Goal: Task Accomplishment & Management: Use online tool/utility

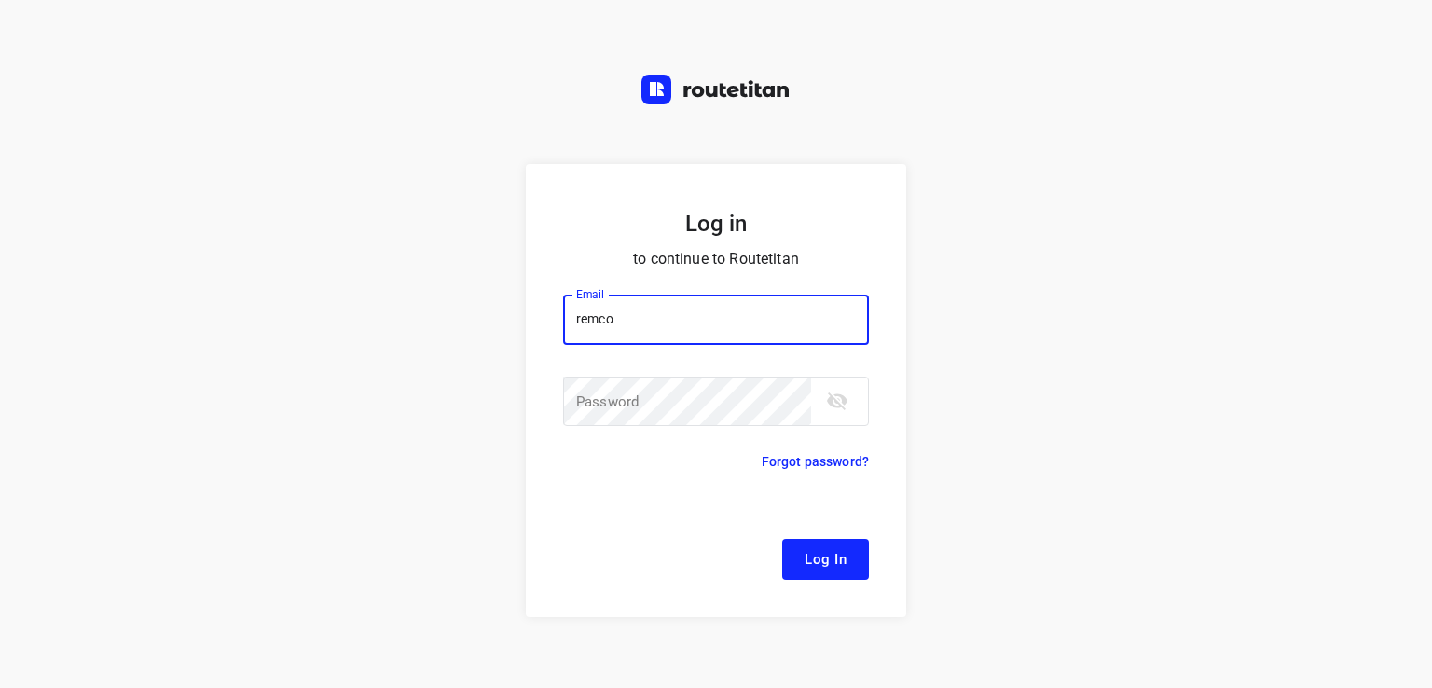
type input "[EMAIL_ADDRESS][DOMAIN_NAME]"
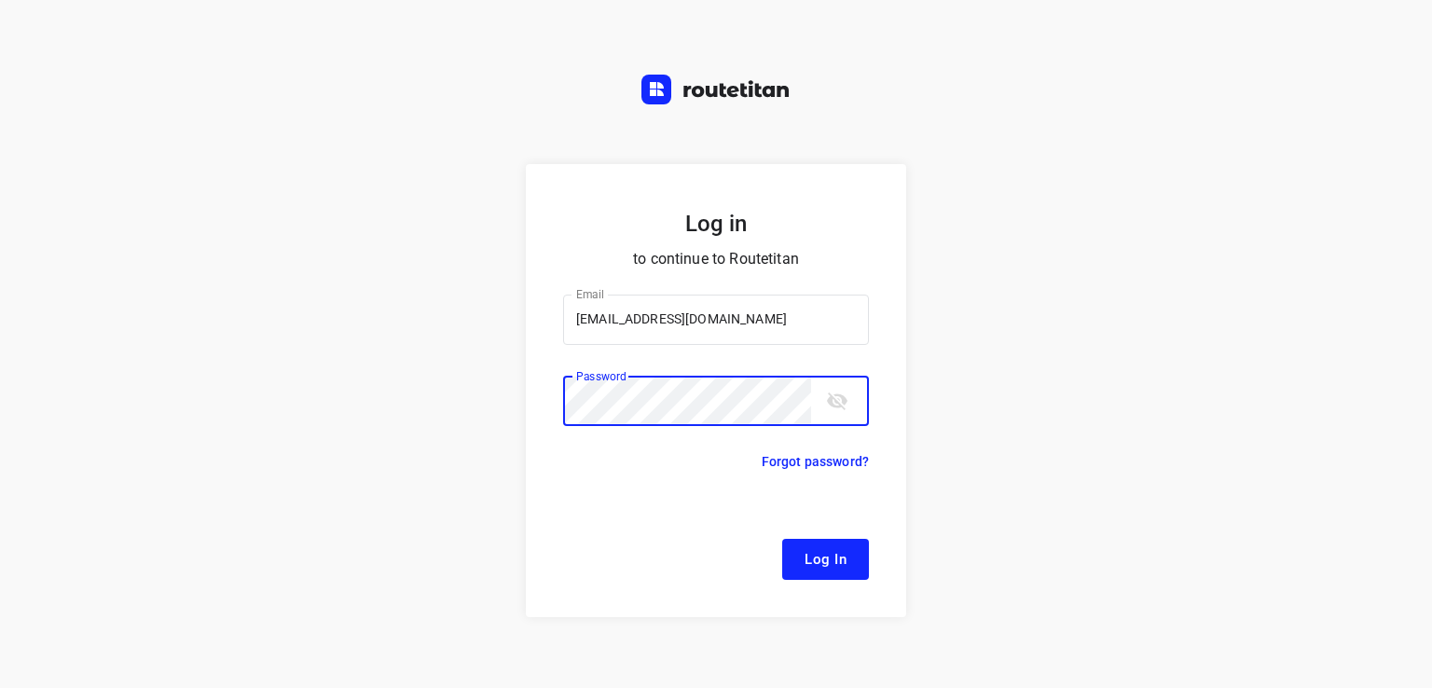
click at [782, 539] on button "Log In" at bounding box center [825, 559] width 87 height 41
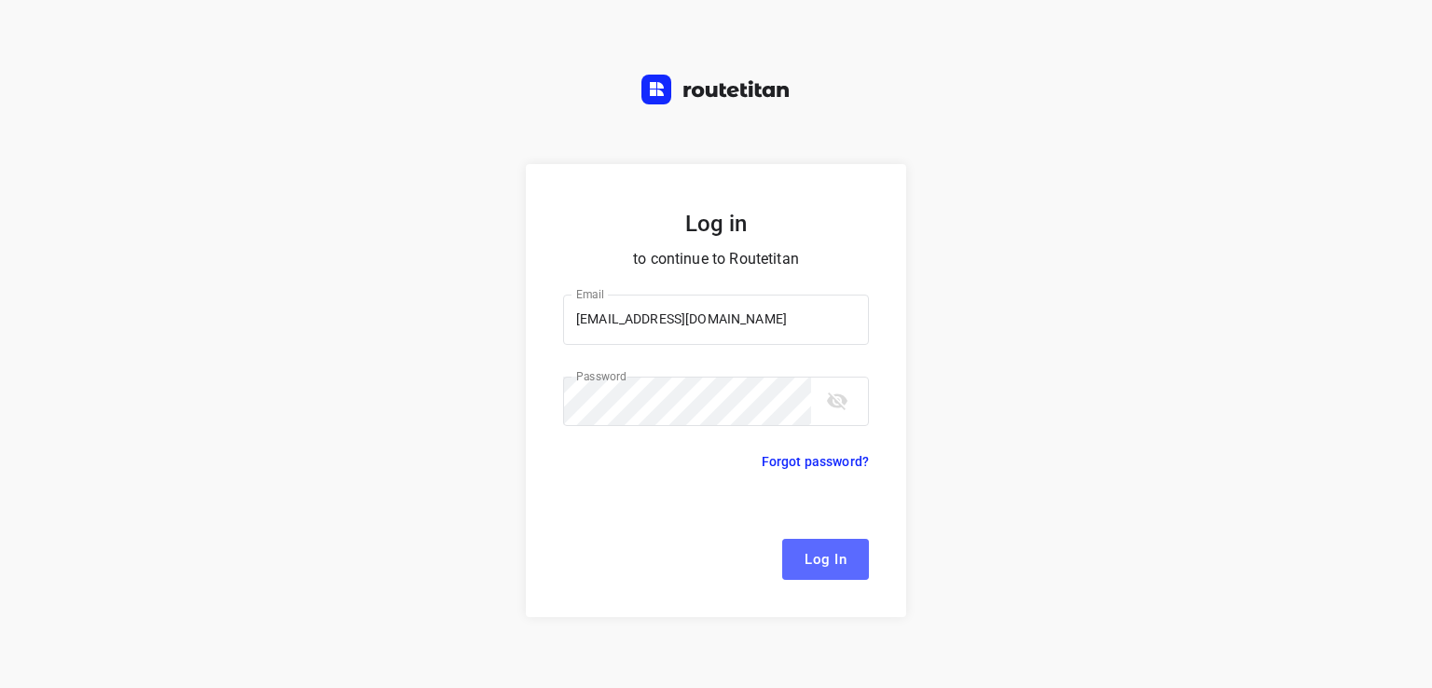
click at [815, 554] on span "Log In" at bounding box center [826, 559] width 42 height 24
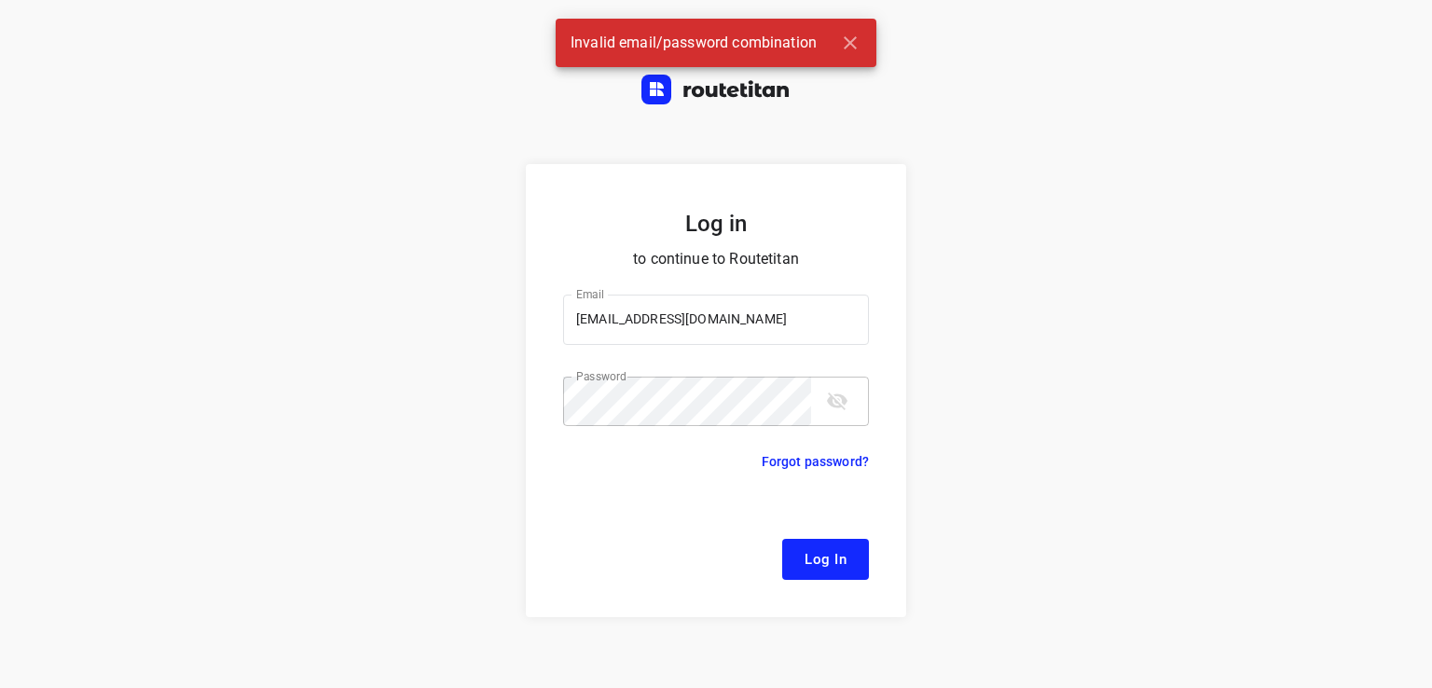
click at [843, 405] on button "toggle password visibility" at bounding box center [837, 400] width 37 height 37
click at [0, 379] on div "Log in to continue to Routetitan Email [EMAIL_ADDRESS][DOMAIN_NAME] Email ​ Pas…" at bounding box center [716, 446] width 1432 height 565
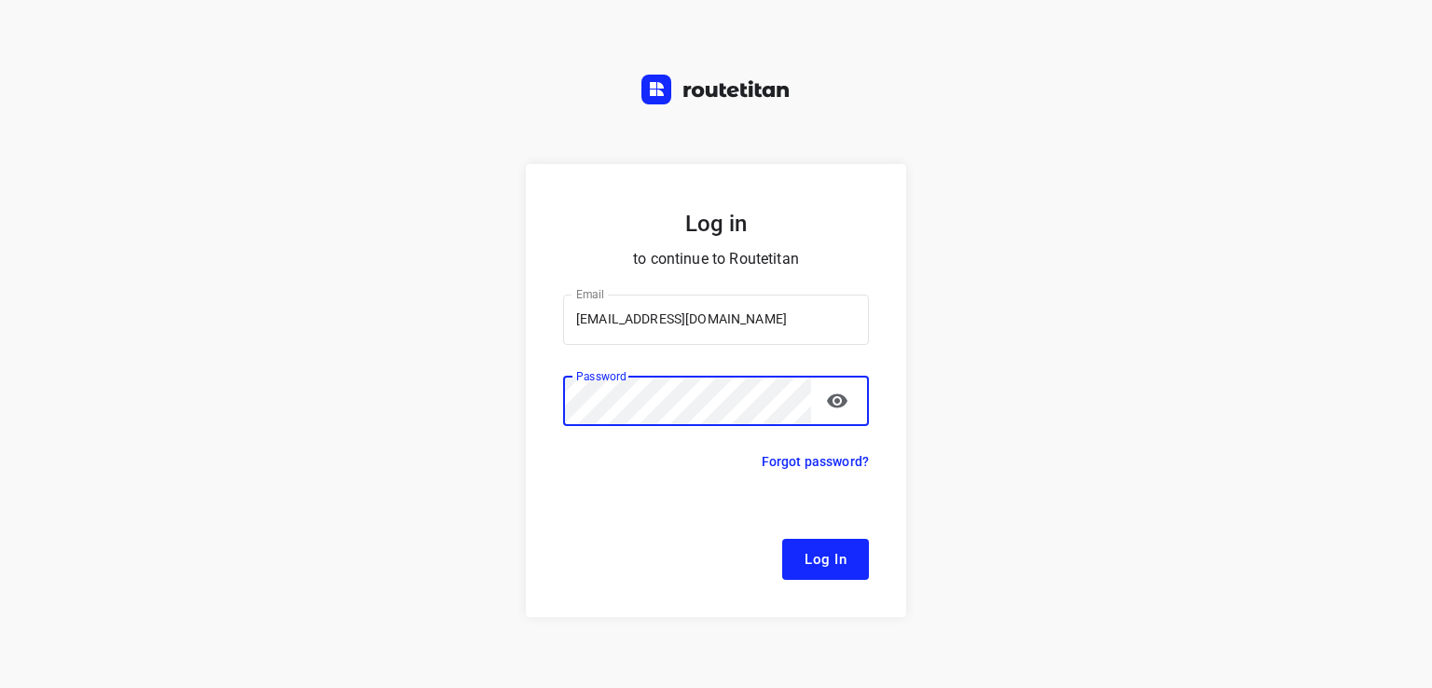
click at [782, 539] on button "Log In" at bounding box center [825, 559] width 87 height 41
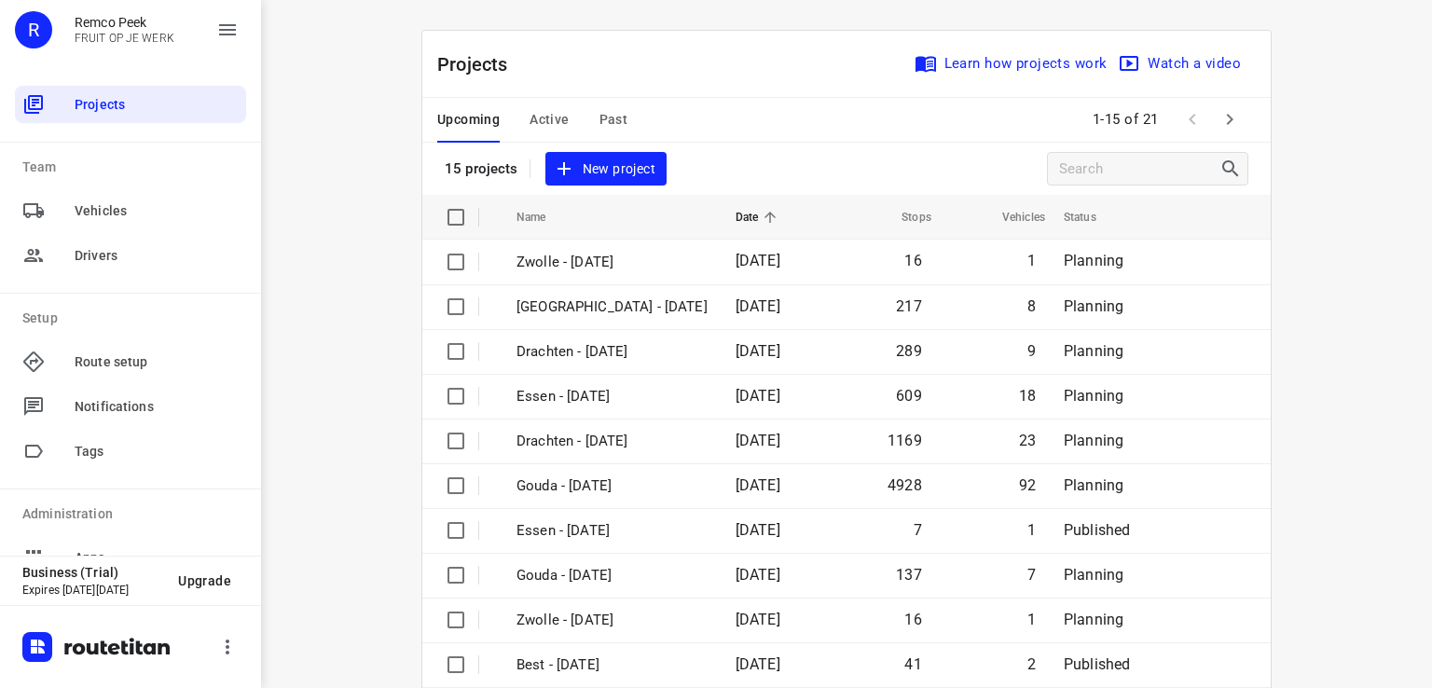
click at [544, 109] on span "Active" at bounding box center [549, 119] width 39 height 23
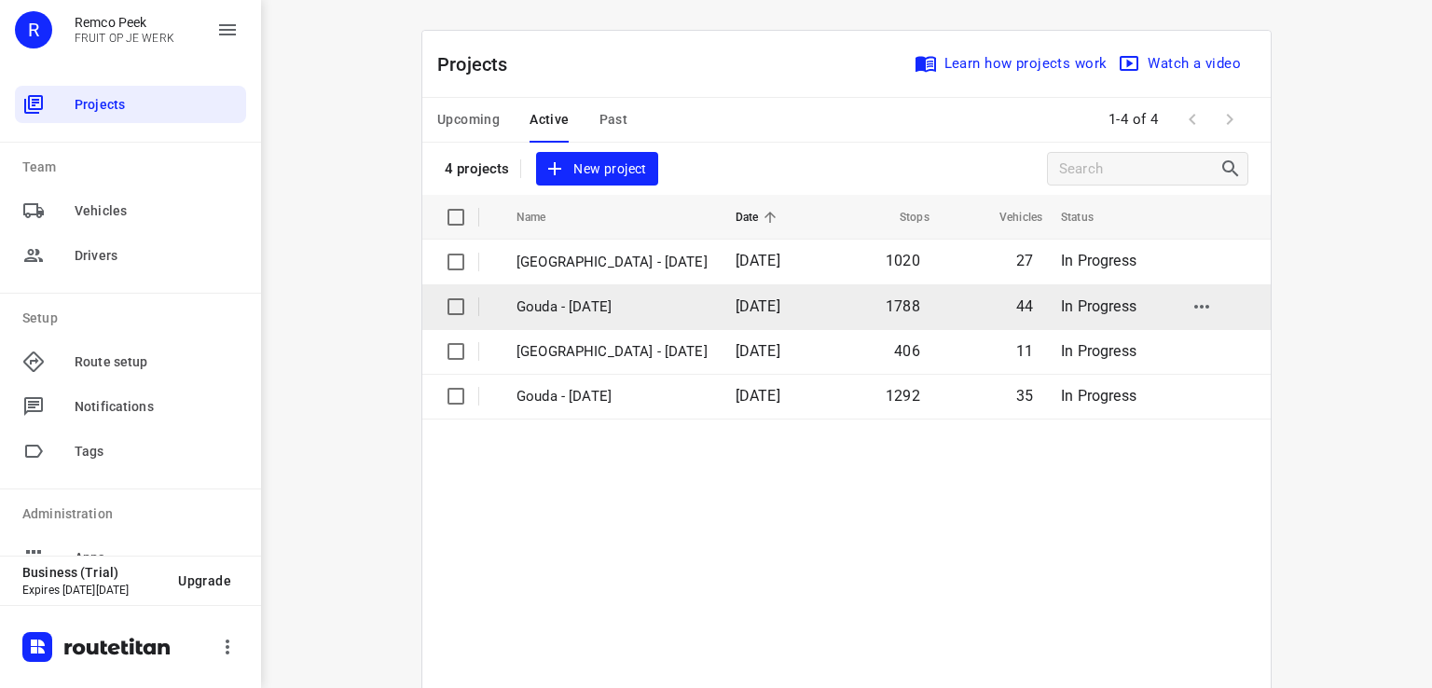
click at [557, 307] on p "Gouda - [DATE]" at bounding box center [611, 306] width 191 height 21
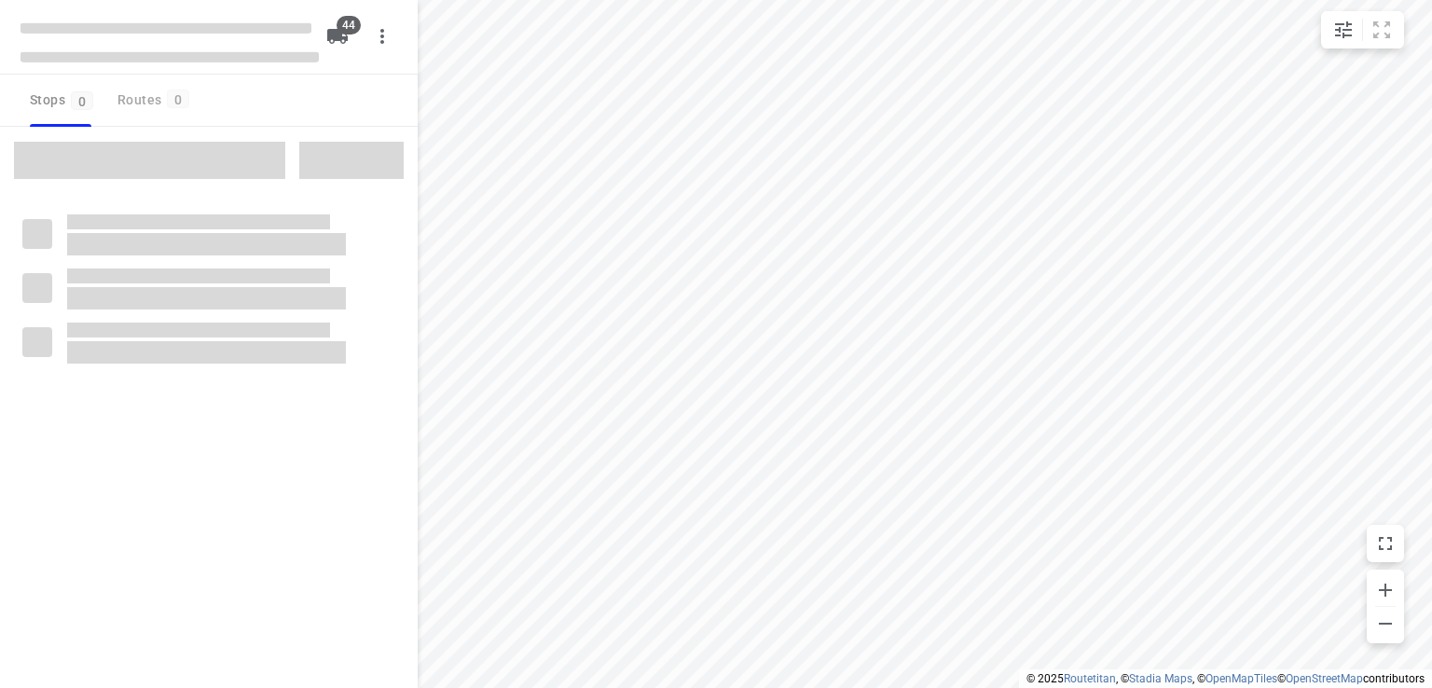
type input "distance"
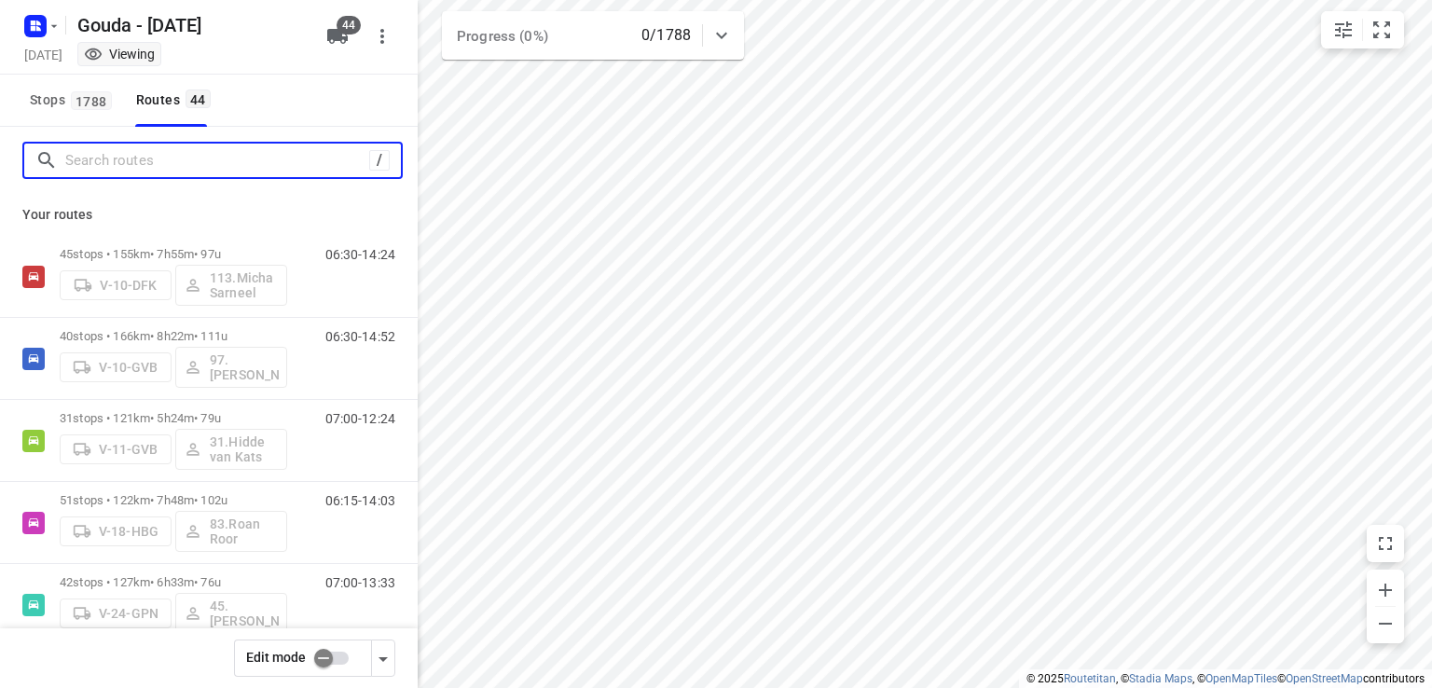
click at [145, 160] on input "Search routes" at bounding box center [217, 160] width 304 height 29
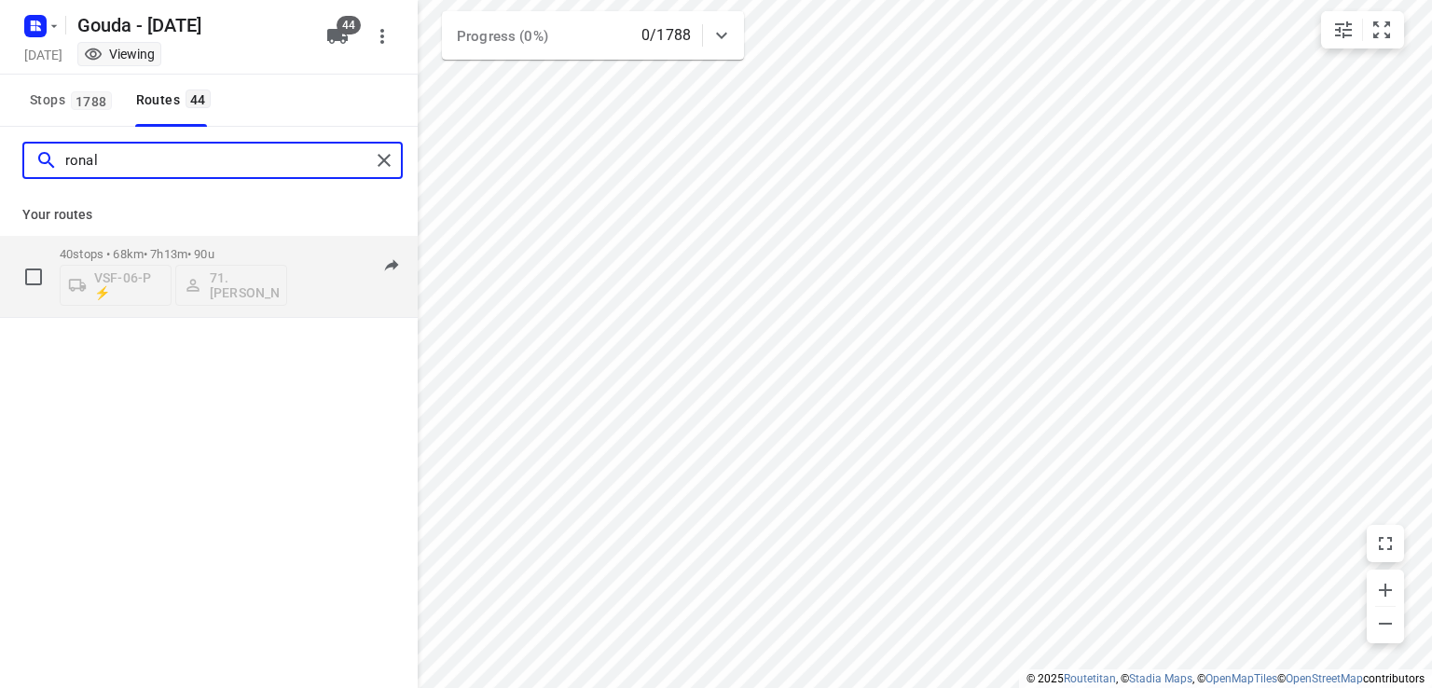
type input "ronal"
click at [174, 256] on p "40 stops • 68km • 7h13m • 90u" at bounding box center [173, 254] width 227 height 14
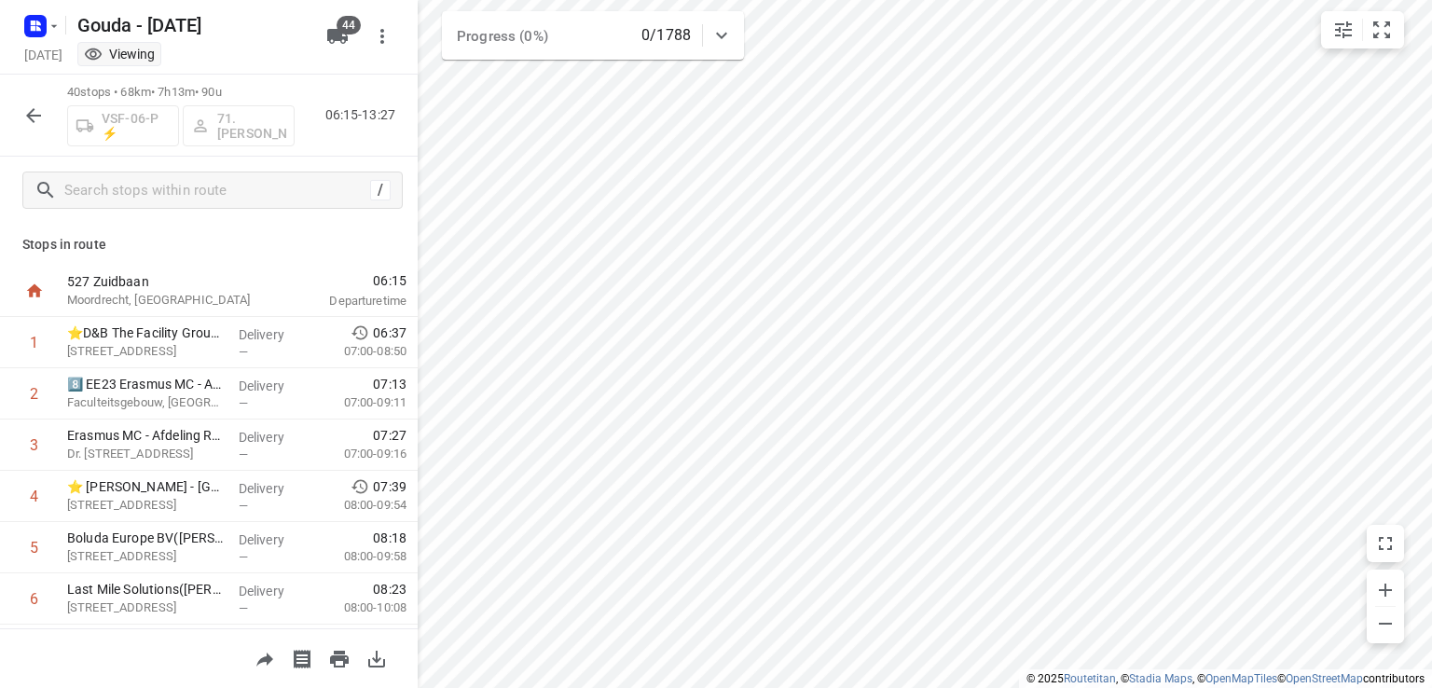
click at [31, 117] on icon "button" at bounding box center [33, 115] width 22 height 22
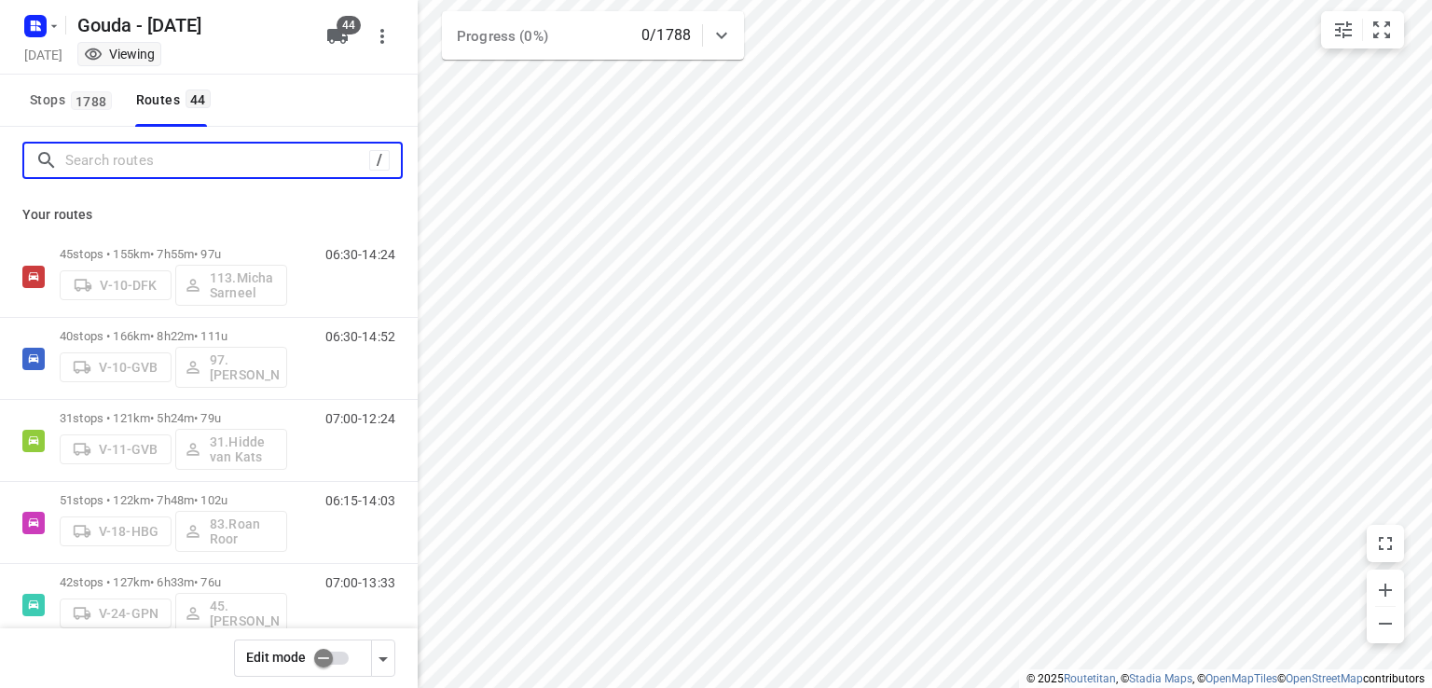
click at [246, 168] on input "Search routes" at bounding box center [217, 160] width 304 height 29
click at [309, 151] on input "Search routes" at bounding box center [233, 160] width 336 height 29
click at [268, 155] on input "Search routes" at bounding box center [233, 160] width 336 height 29
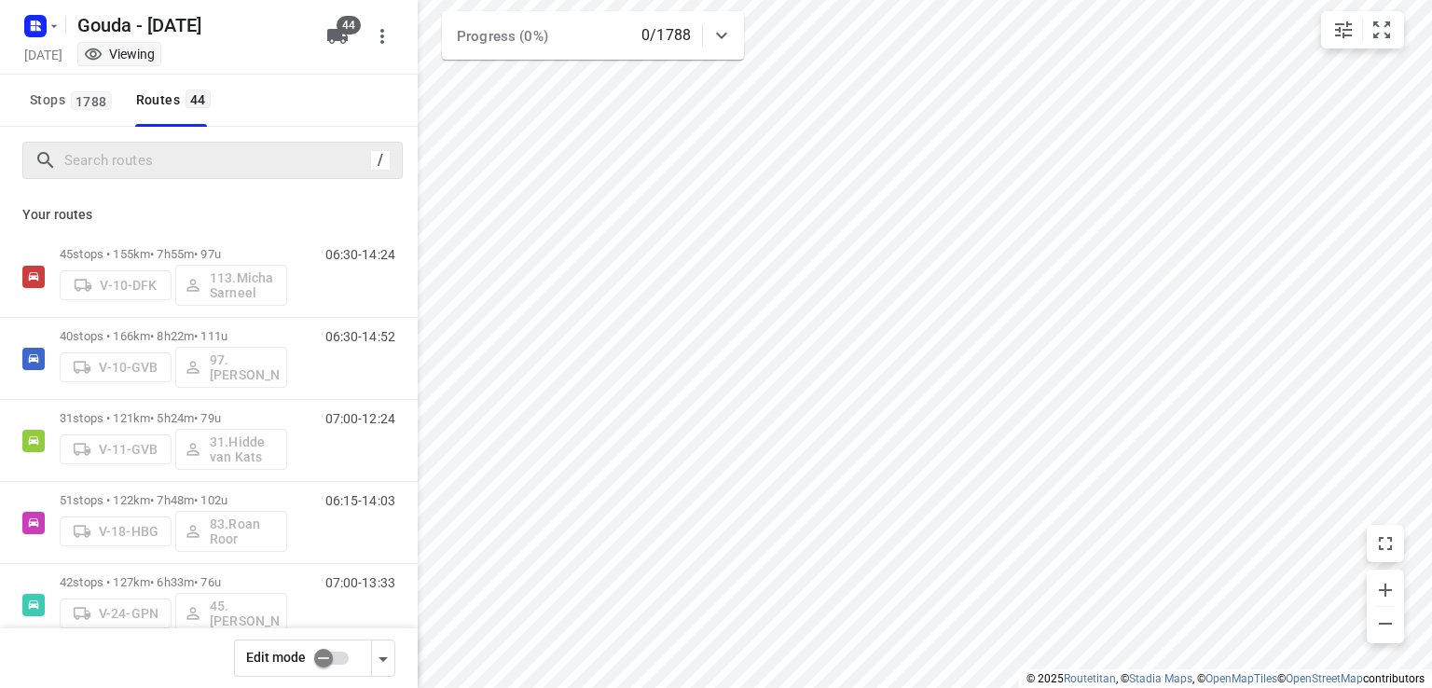
click at [260, 142] on div "/" at bounding box center [212, 160] width 380 height 37
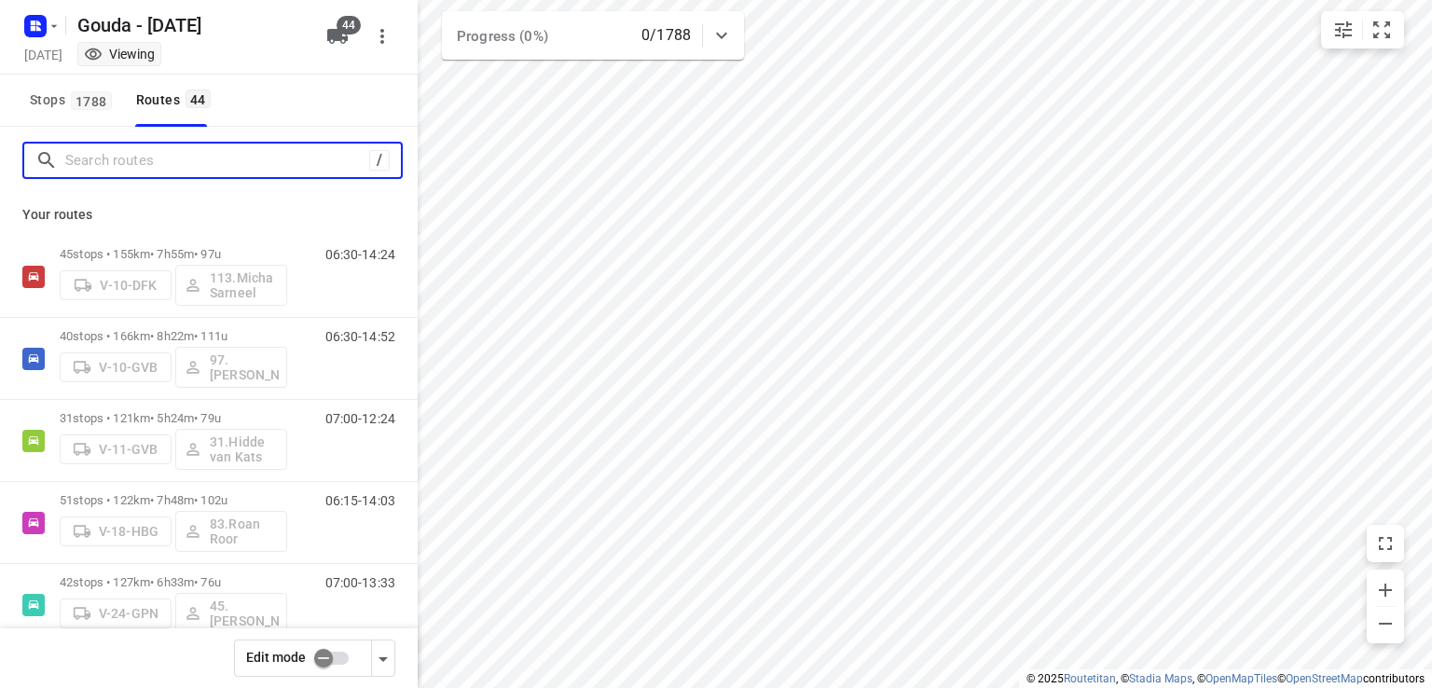
click at [257, 169] on input "Search routes" at bounding box center [217, 160] width 304 height 29
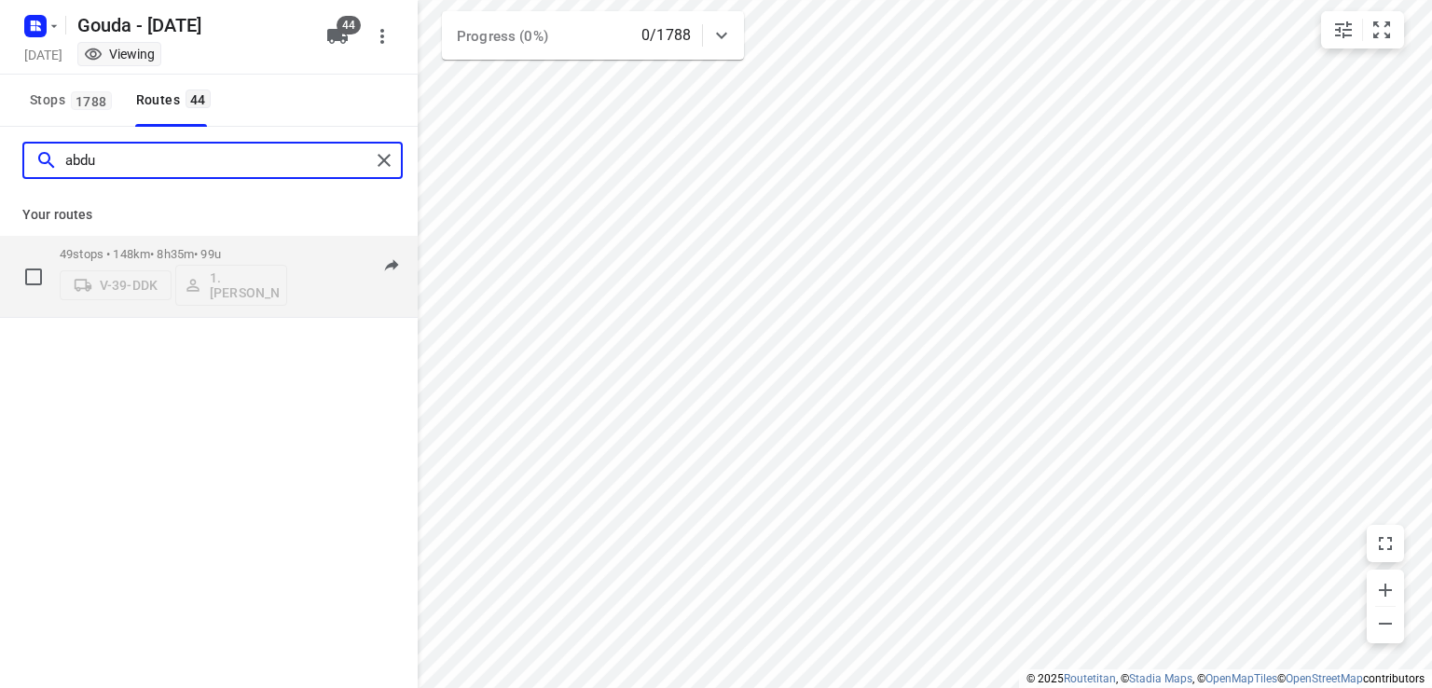
type input "abdu"
click at [156, 248] on p "49 stops • 148km • 8h35m • 99u" at bounding box center [173, 254] width 227 height 14
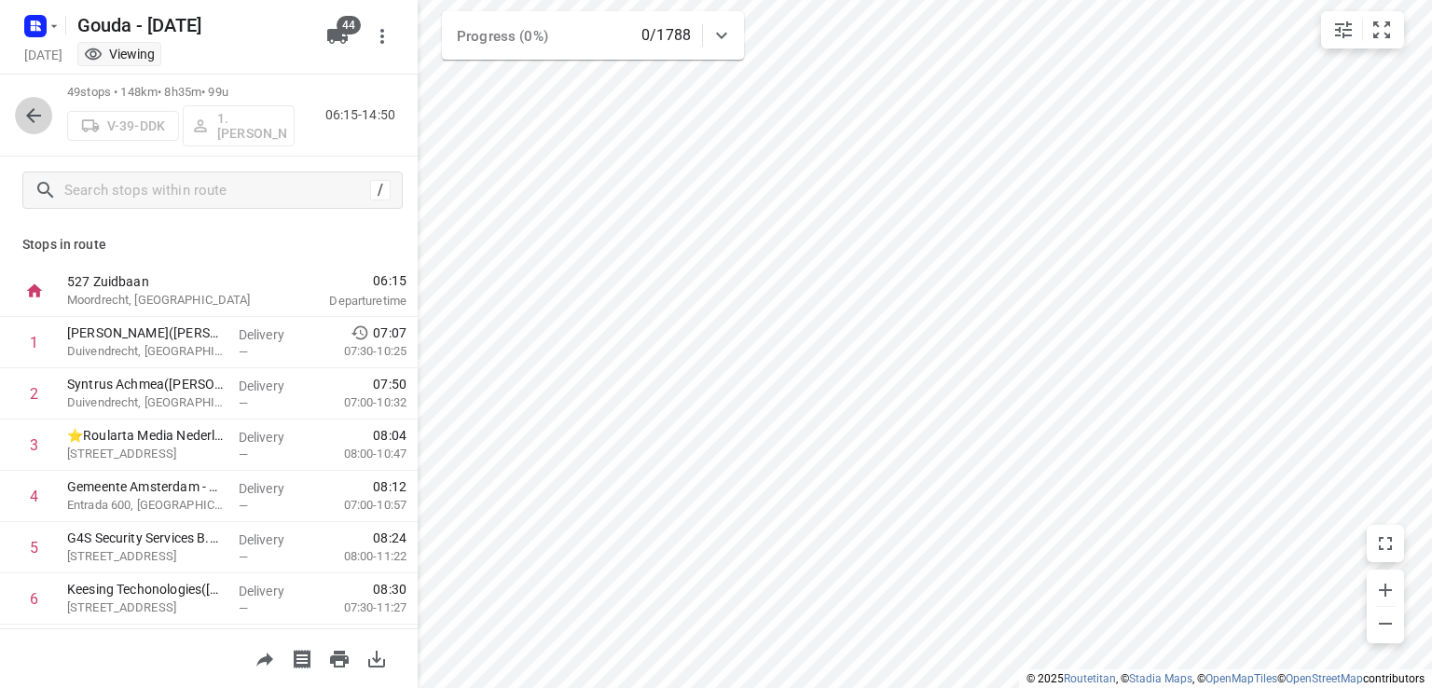
click at [31, 115] on icon "button" at bounding box center [33, 115] width 15 height 15
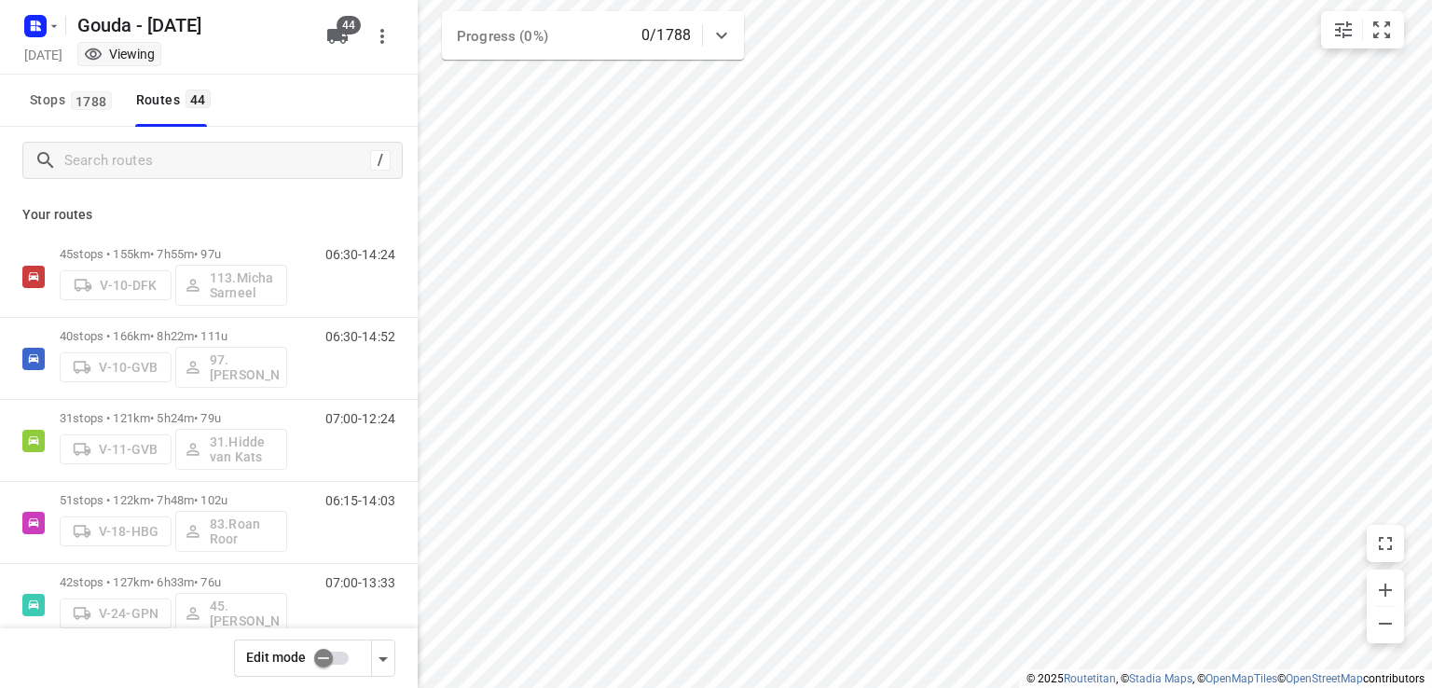
click at [174, 180] on div "/" at bounding box center [209, 160] width 418 height 67
click at [197, 147] on input "Search routes" at bounding box center [217, 160] width 304 height 29
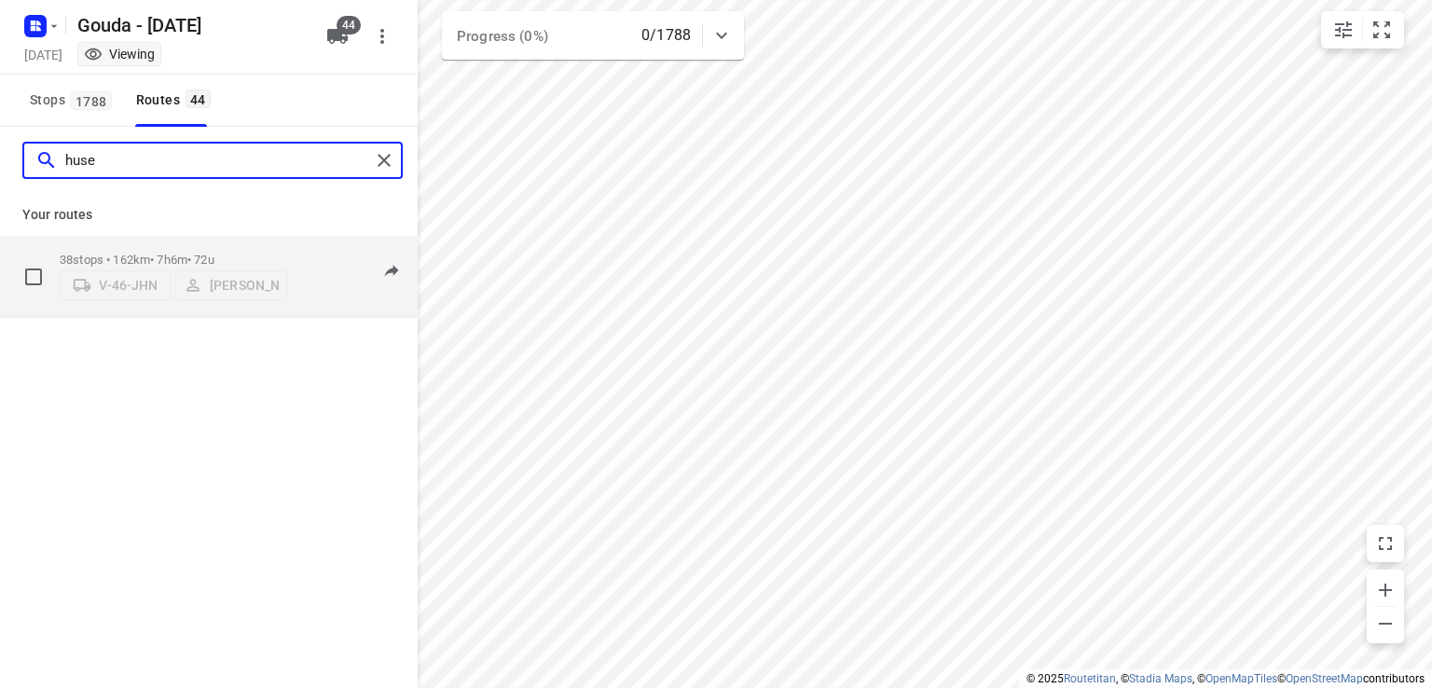
type input "huse"
click at [210, 244] on div "38 stops • 162km • 7h6m • 72u V-46-[PERSON_NAME]" at bounding box center [173, 276] width 227 height 66
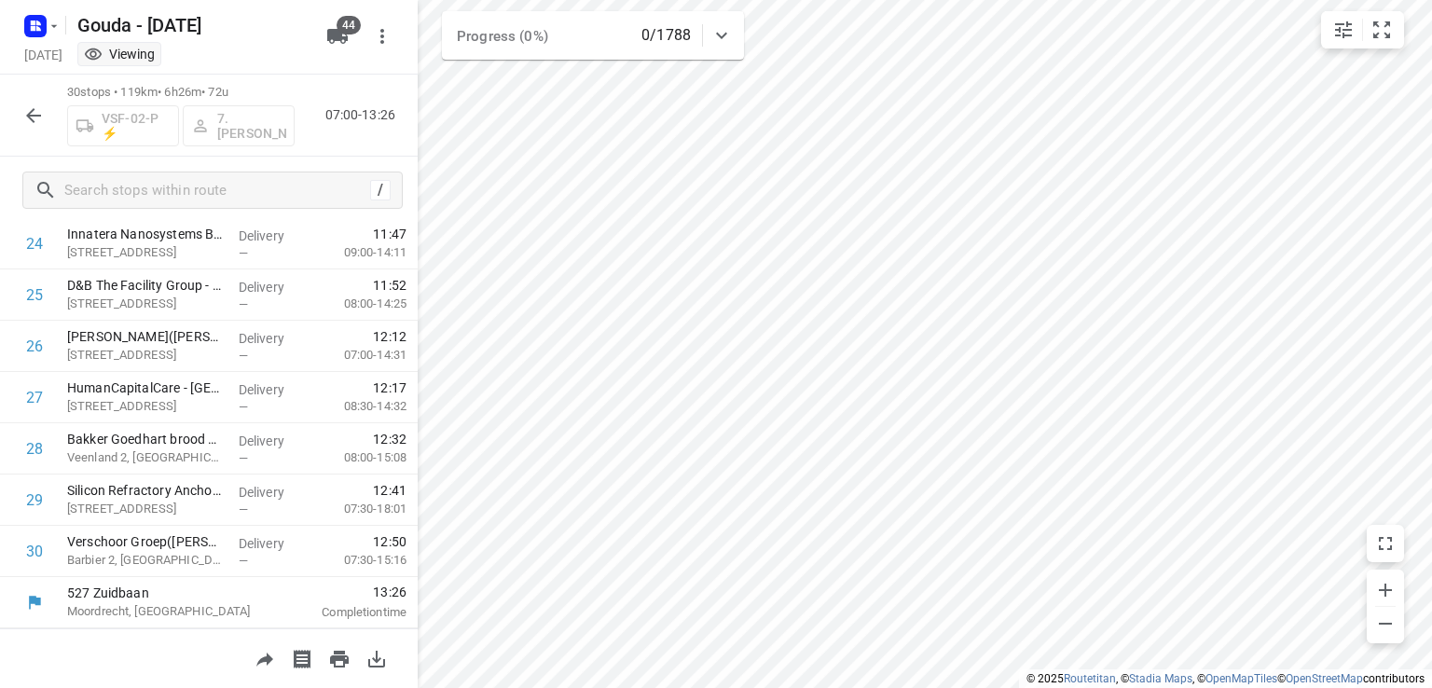
scroll to position [1278, 0]
click at [33, 117] on icon "button" at bounding box center [33, 115] width 22 height 22
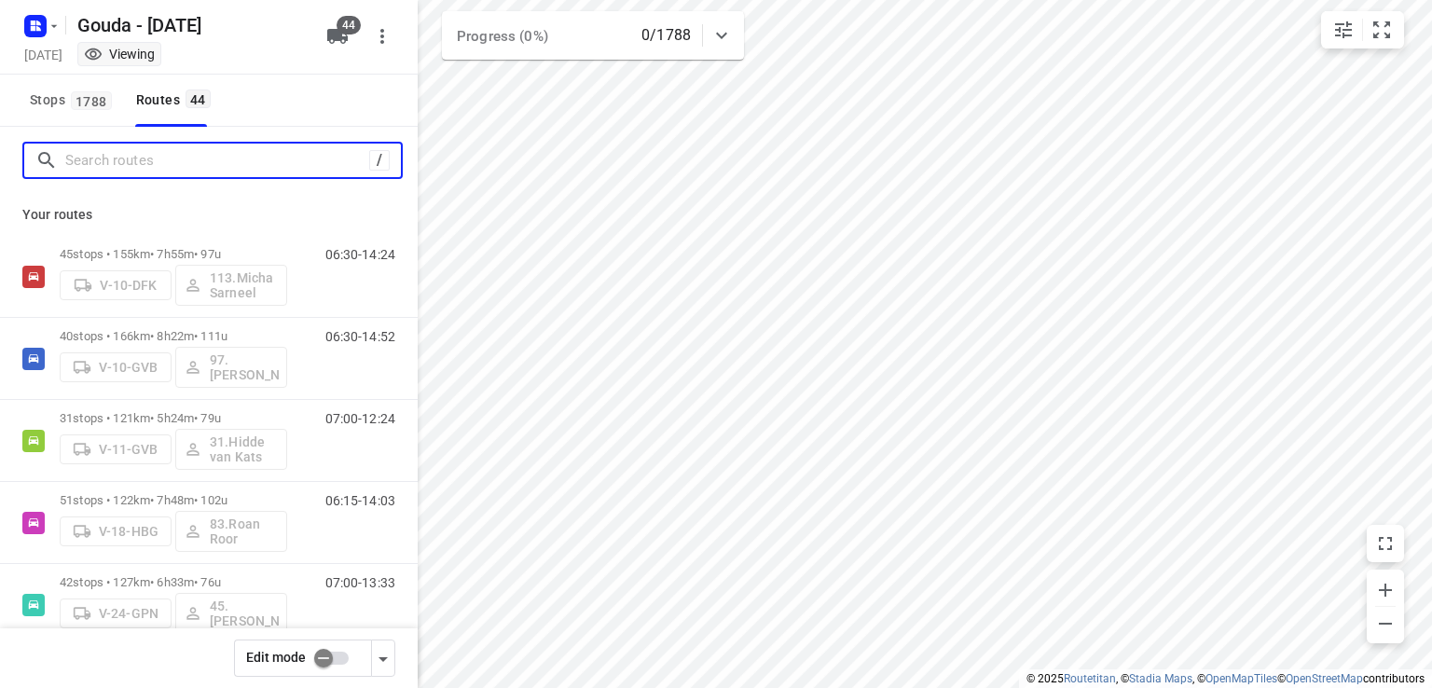
click at [143, 164] on input "Search routes" at bounding box center [217, 160] width 304 height 29
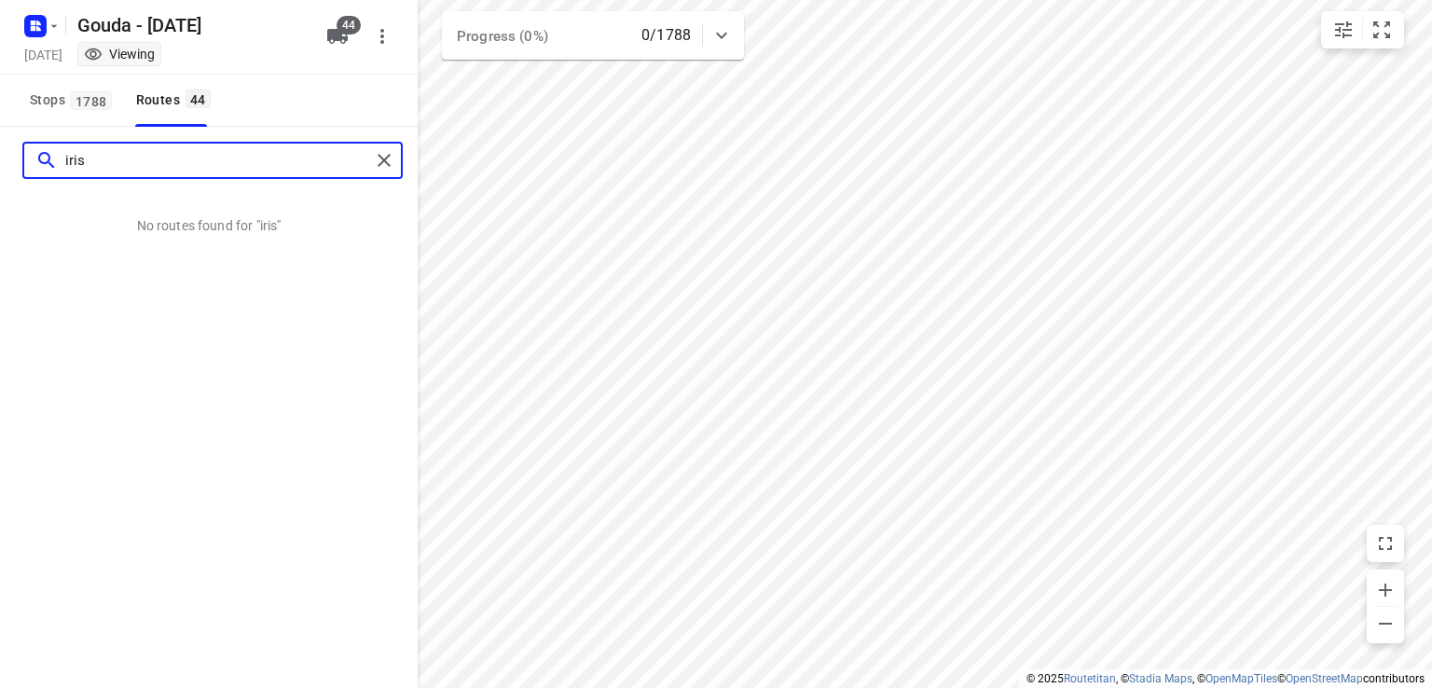
type input "iris"
drag, startPoint x: 213, startPoint y: 158, endPoint x: 0, endPoint y: 109, distance: 218.0
click at [0, 109] on div "Gouda - [DATE] [DATE] Viewing 44 Stops 1788 Routes 44 iris No routes found for …" at bounding box center [209, 344] width 418 height 688
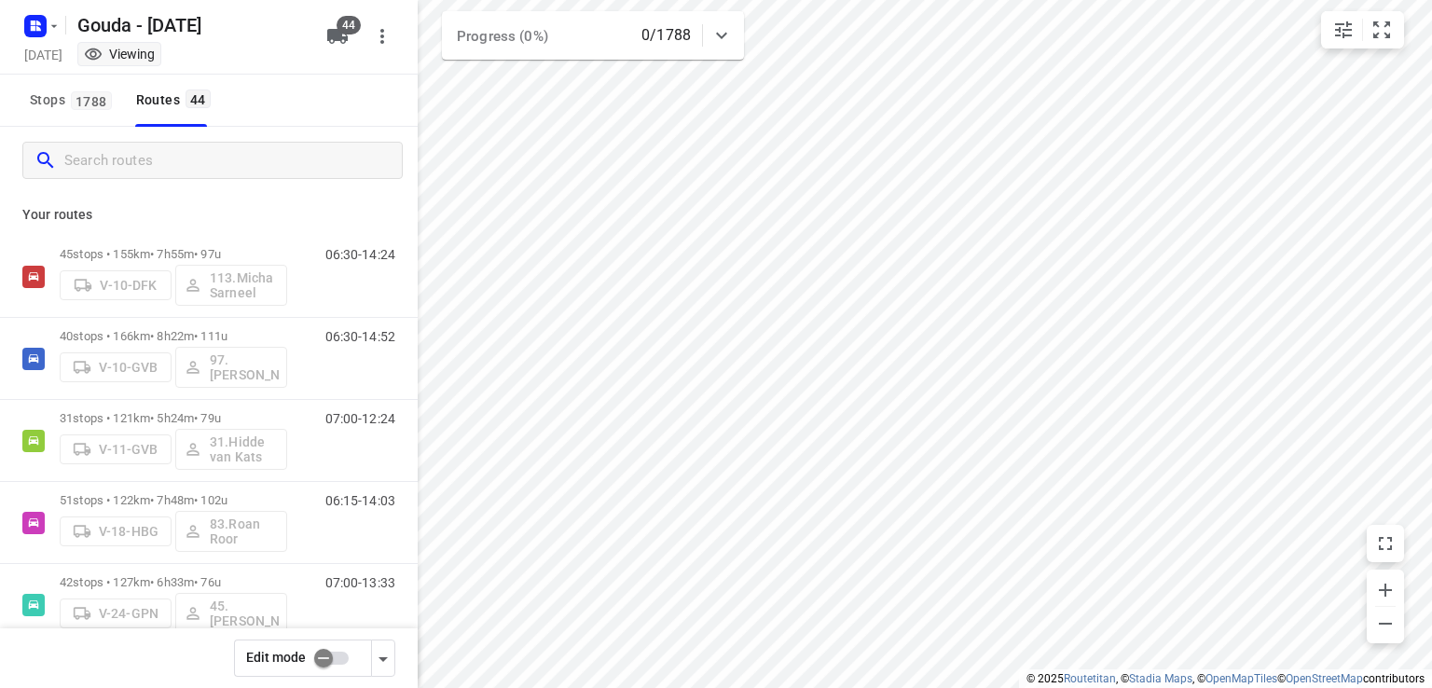
click at [324, 669] on input "checkbox" at bounding box center [323, 657] width 106 height 35
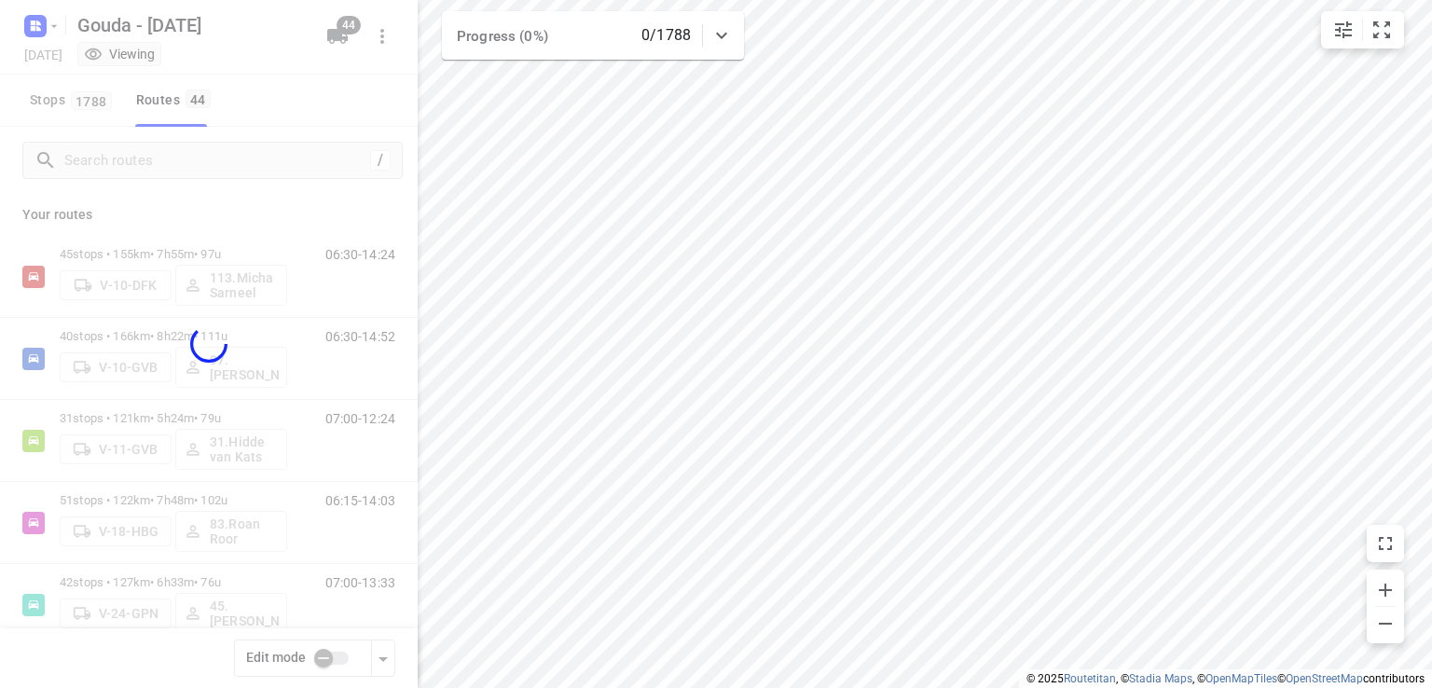
checkbox input "true"
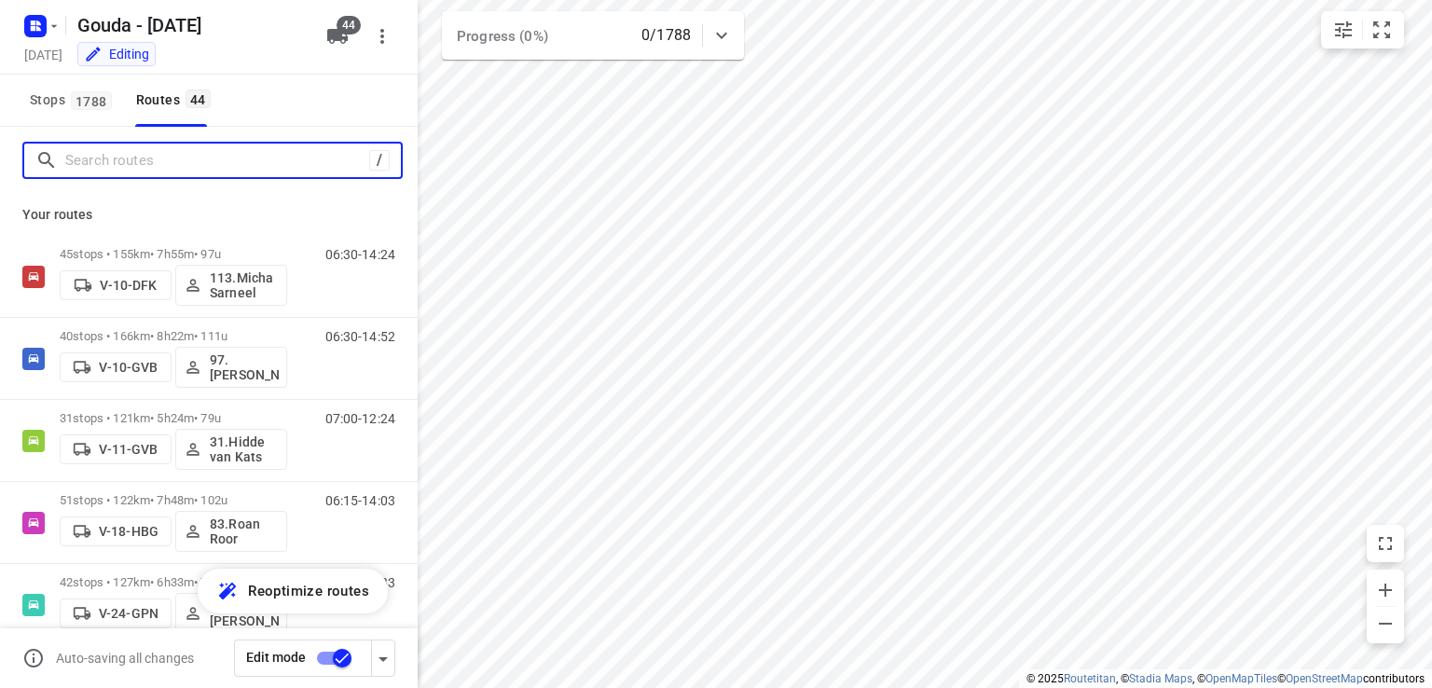
click at [239, 154] on input "Search routes" at bounding box center [217, 160] width 304 height 29
type input "d"
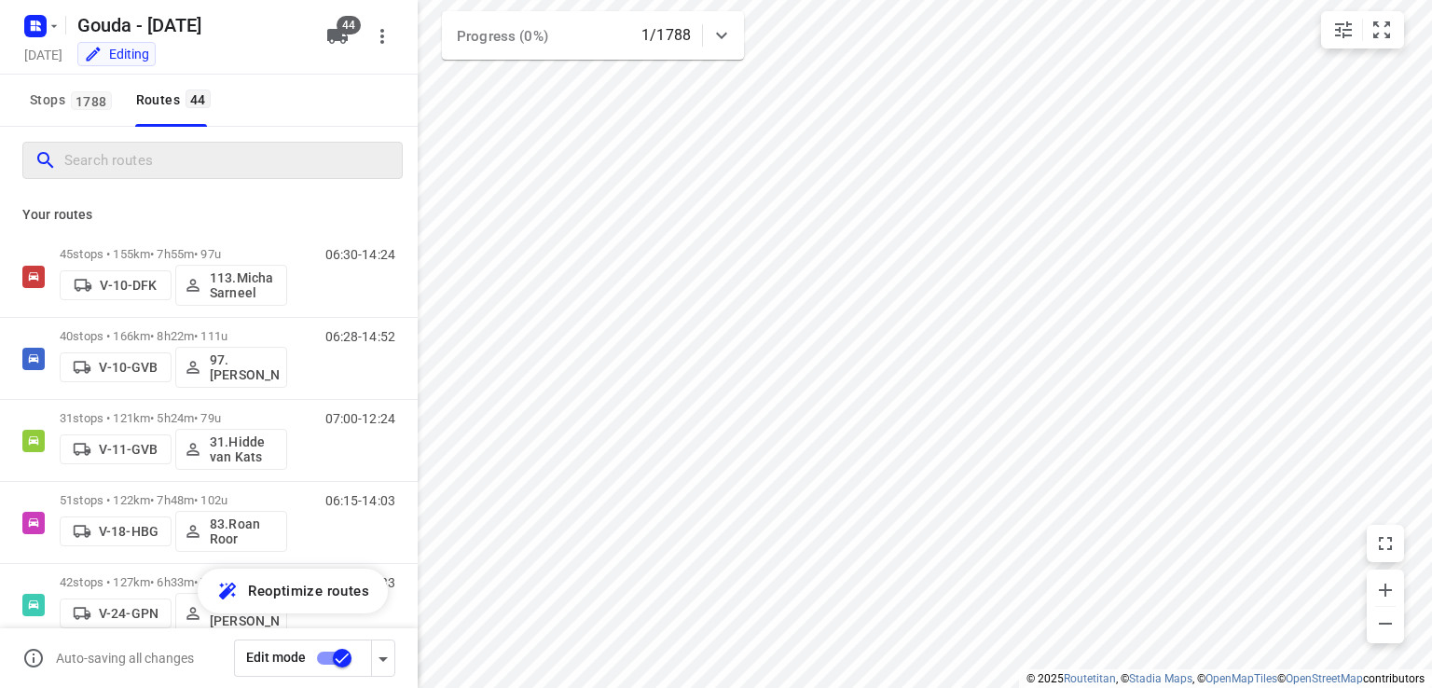
click at [213, 173] on div at bounding box center [212, 160] width 380 height 37
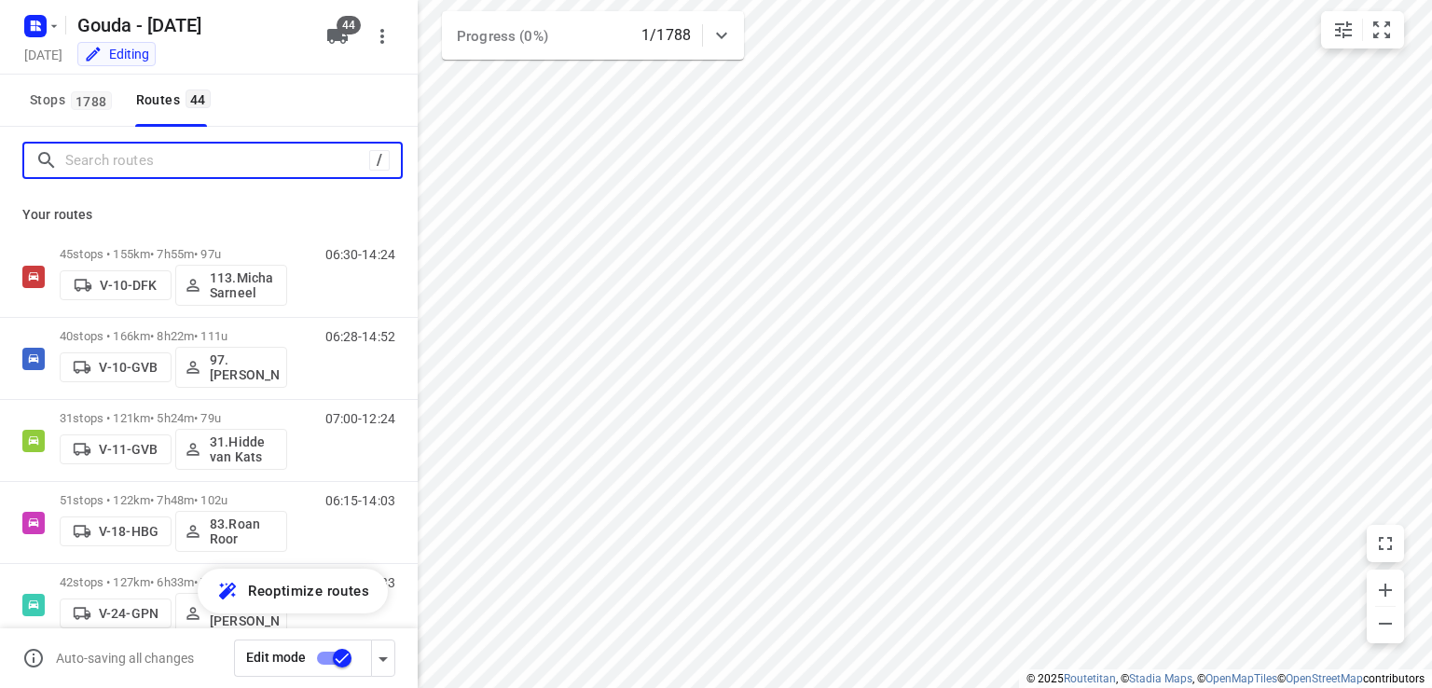
click at [227, 167] on input "Search routes" at bounding box center [217, 160] width 304 height 29
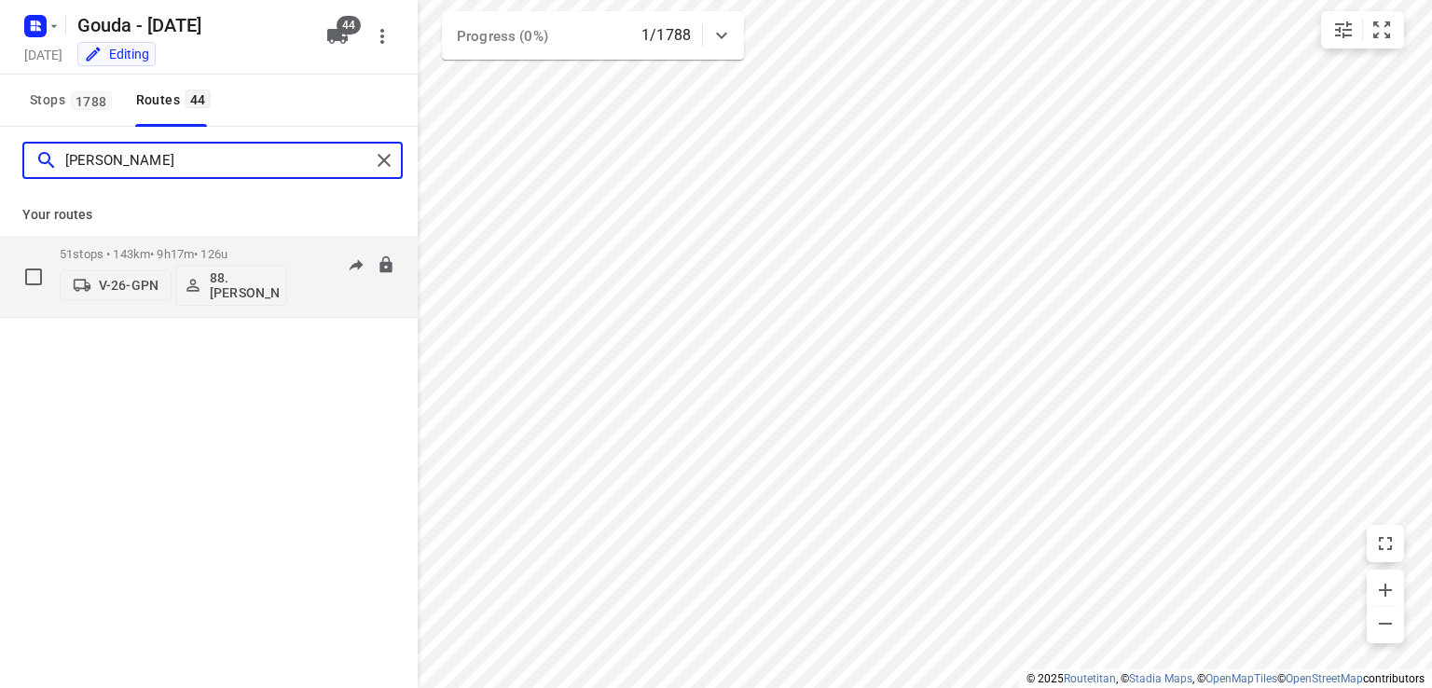
type input "[PERSON_NAME]"
click at [220, 275] on p "88. [PERSON_NAME]" at bounding box center [244, 285] width 69 height 30
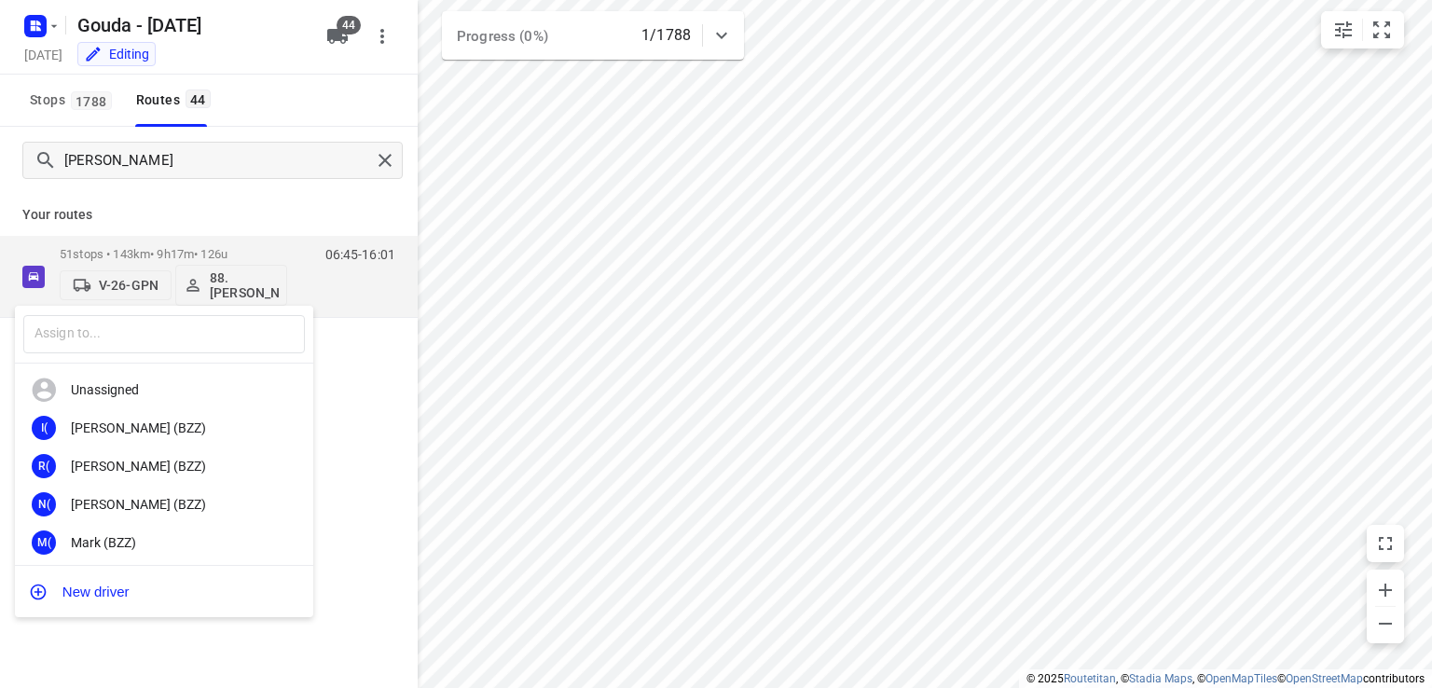
drag, startPoint x: 223, startPoint y: 310, endPoint x: 221, endPoint y: 325, distance: 15.0
click at [221, 310] on div "​" at bounding box center [164, 335] width 298 height 58
click at [221, 325] on input "text" at bounding box center [164, 334] width 282 height 38
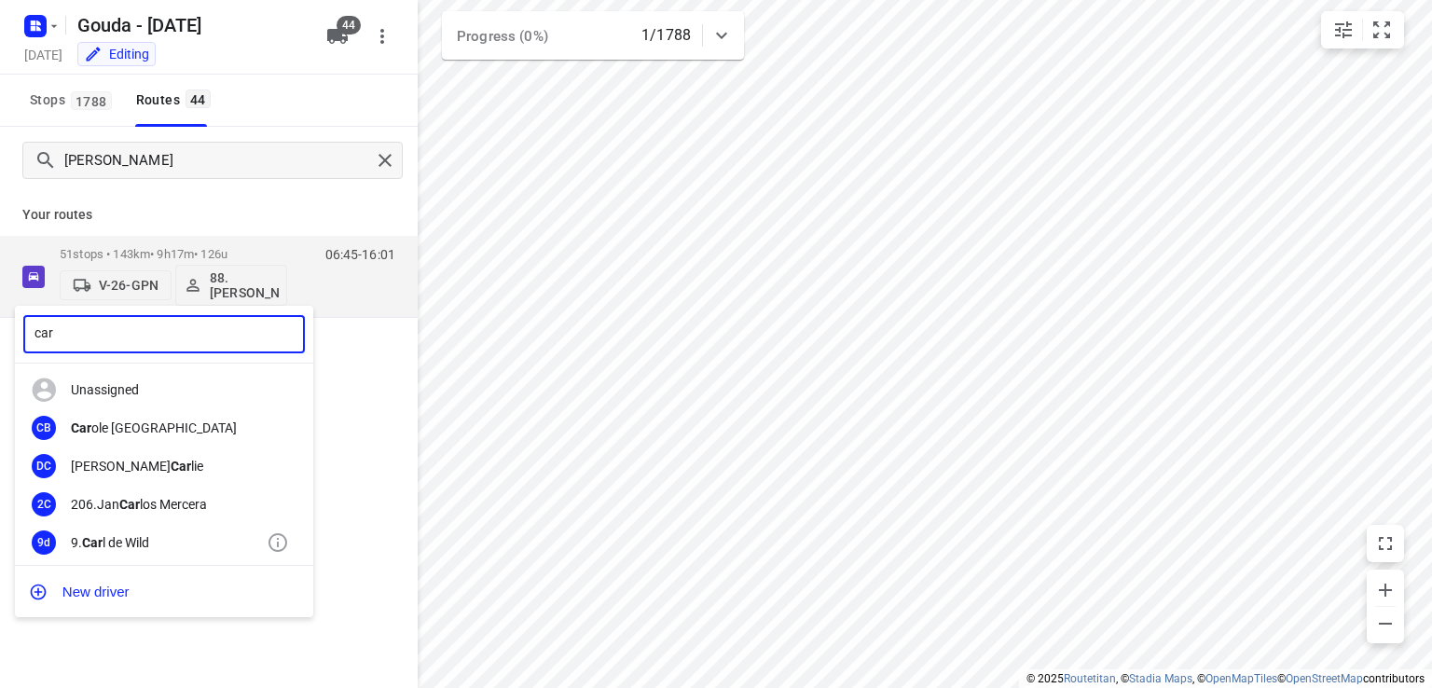
type input "car"
click at [174, 546] on div "9. Car l de Wild" at bounding box center [169, 542] width 196 height 15
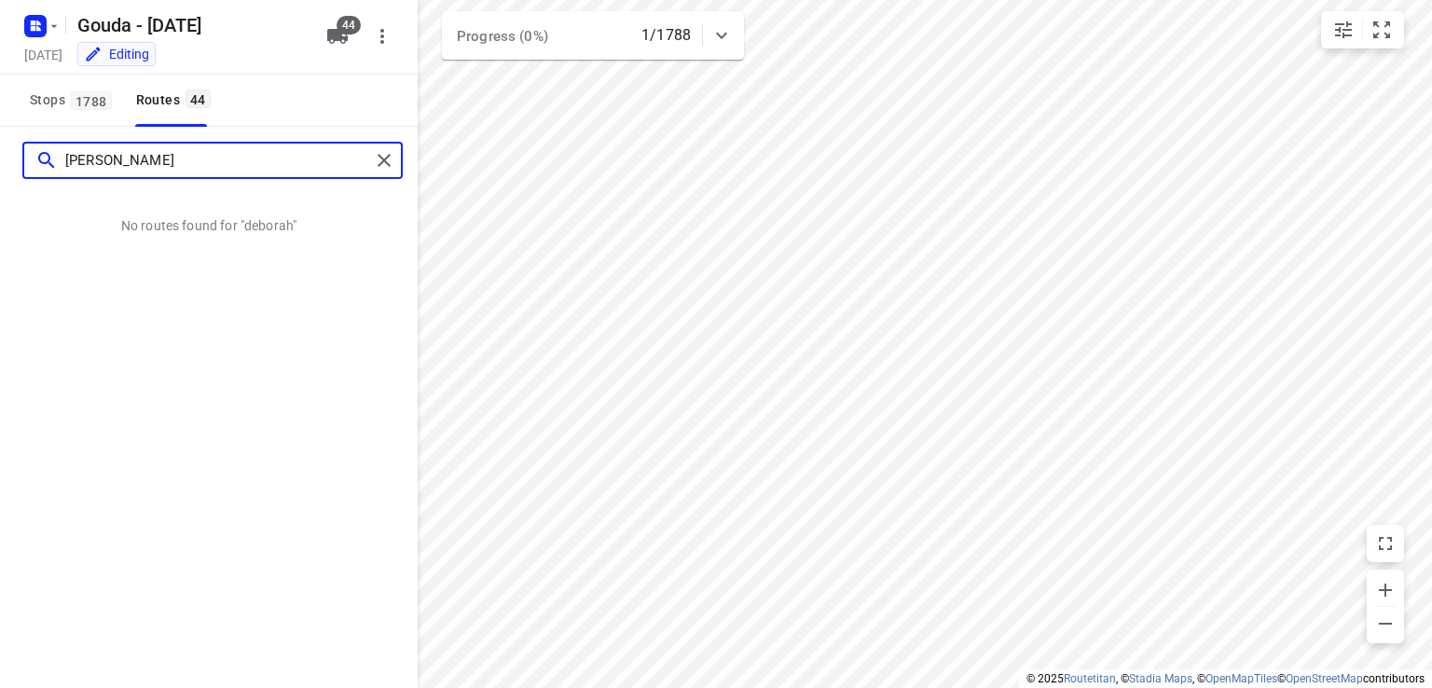
drag, startPoint x: 17, startPoint y: 171, endPoint x: 0, endPoint y: 170, distance: 16.8
click at [0, 171] on div "[PERSON_NAME]" at bounding box center [209, 160] width 418 height 67
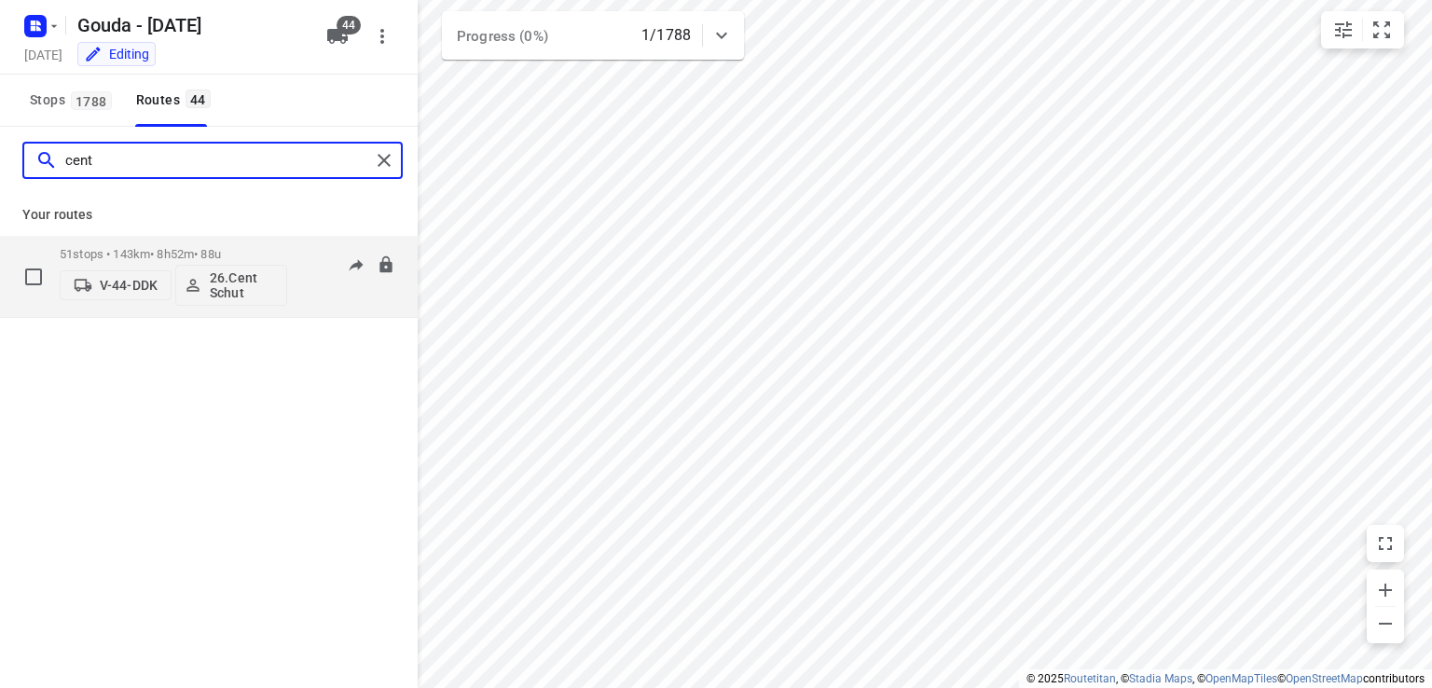
type input "cent"
click at [183, 250] on p "51 stops • 143km • 8h52m • 88u" at bounding box center [173, 254] width 227 height 14
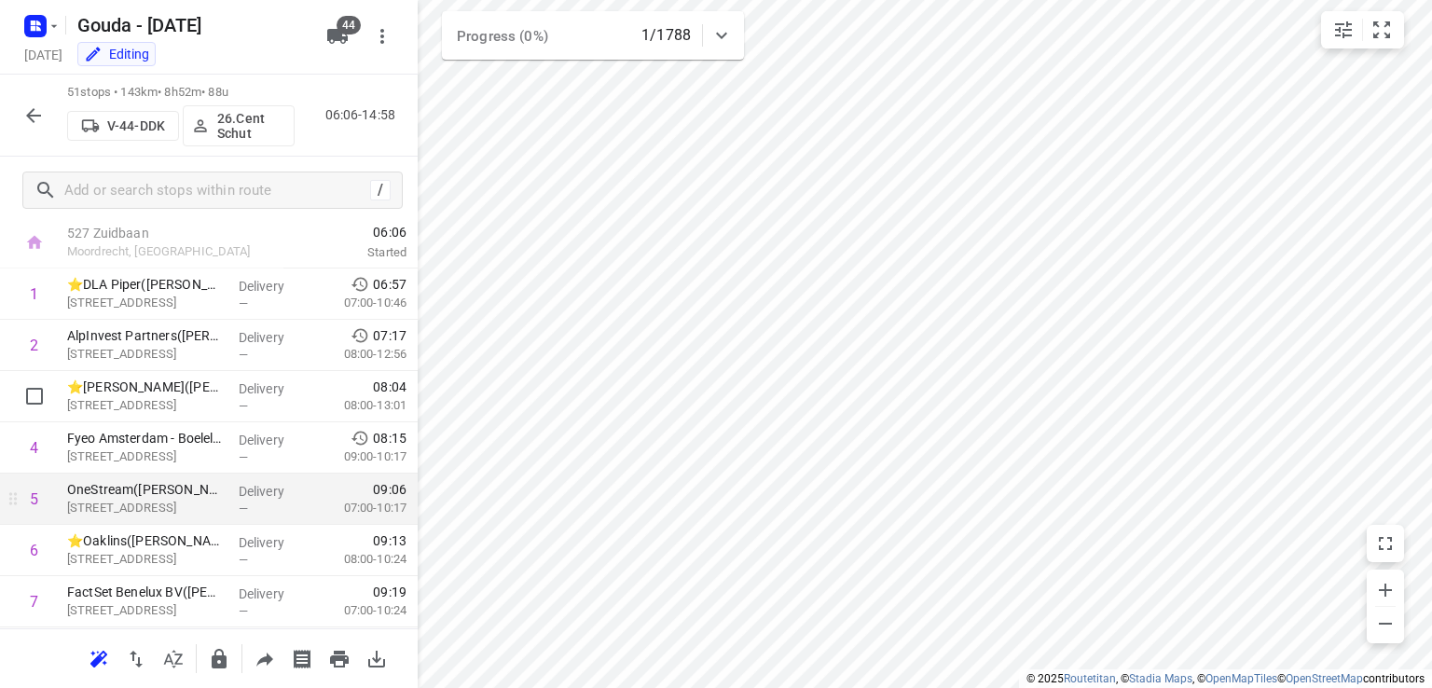
scroll to position [0, 0]
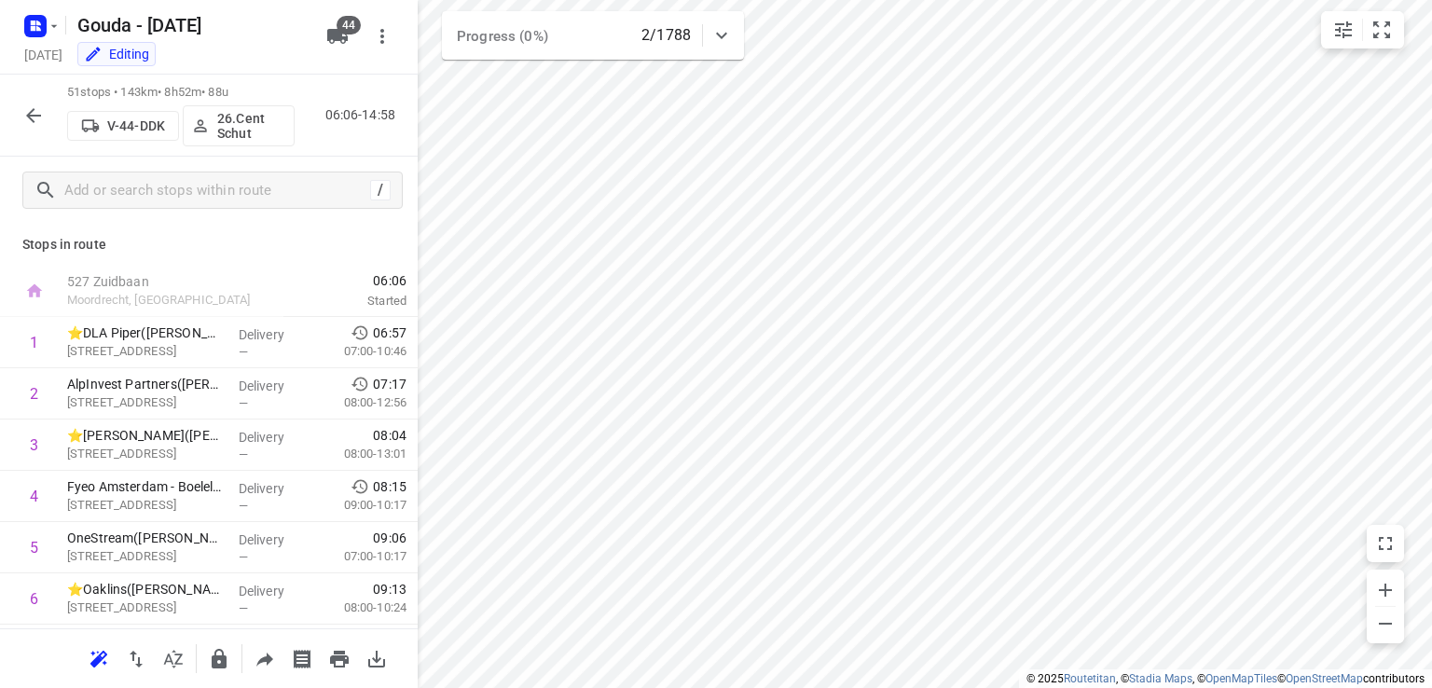
click at [22, 126] on icon "button" at bounding box center [33, 115] width 22 height 22
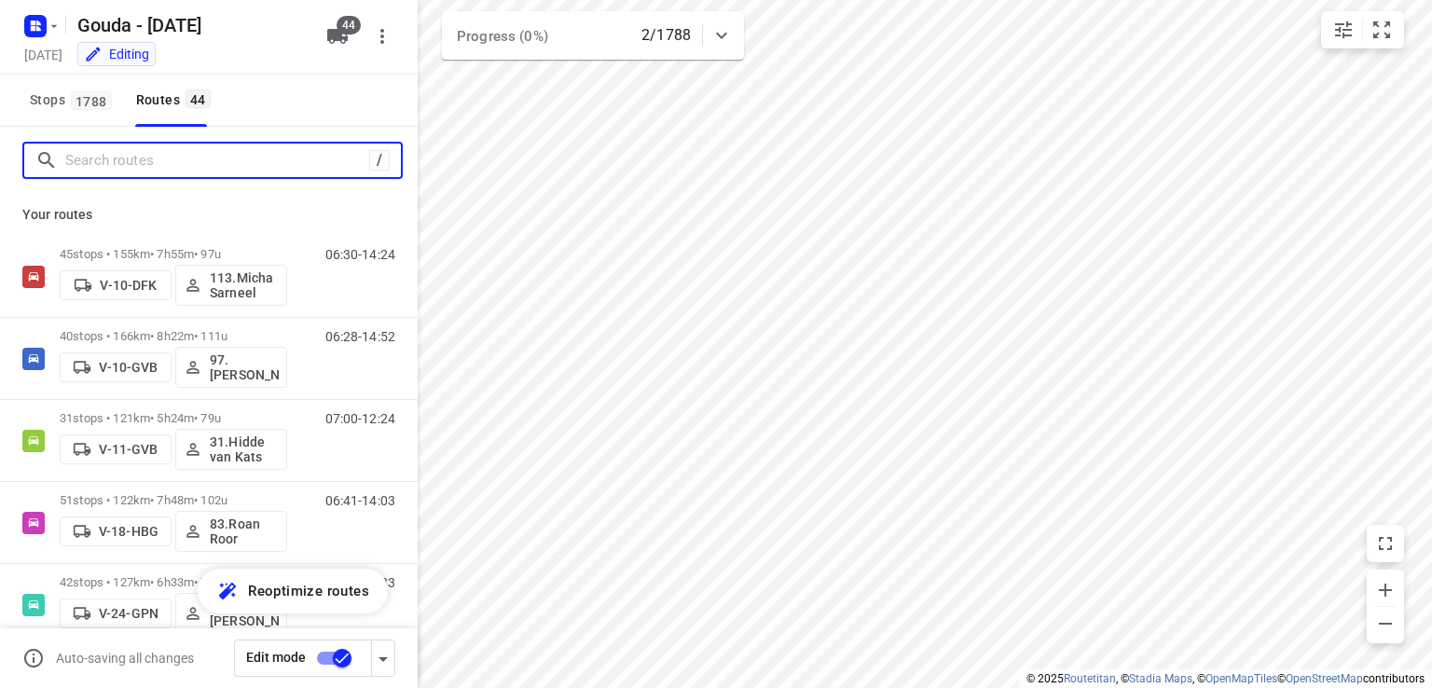
click at [148, 168] on input "Search routes" at bounding box center [217, 160] width 304 height 29
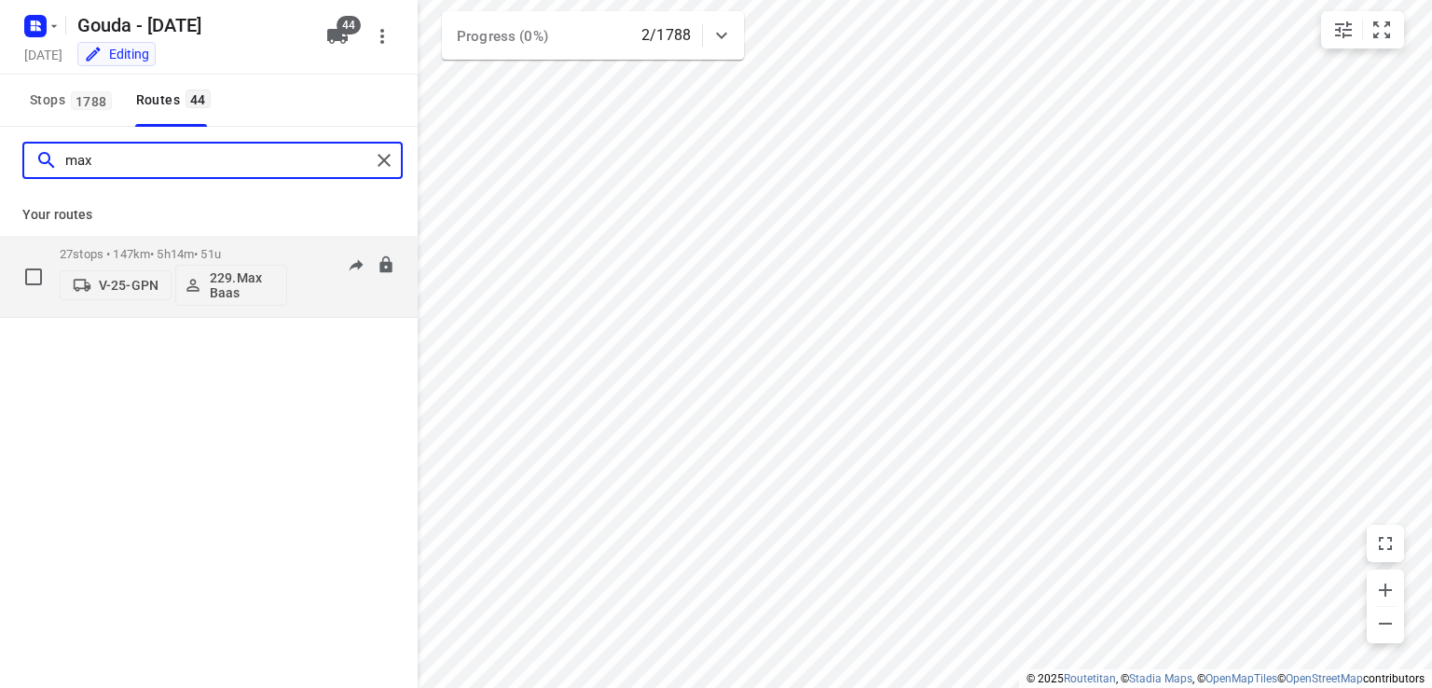
type input "max"
click at [175, 255] on p "27 stops • 147km • 5h14m • 51u" at bounding box center [173, 254] width 227 height 14
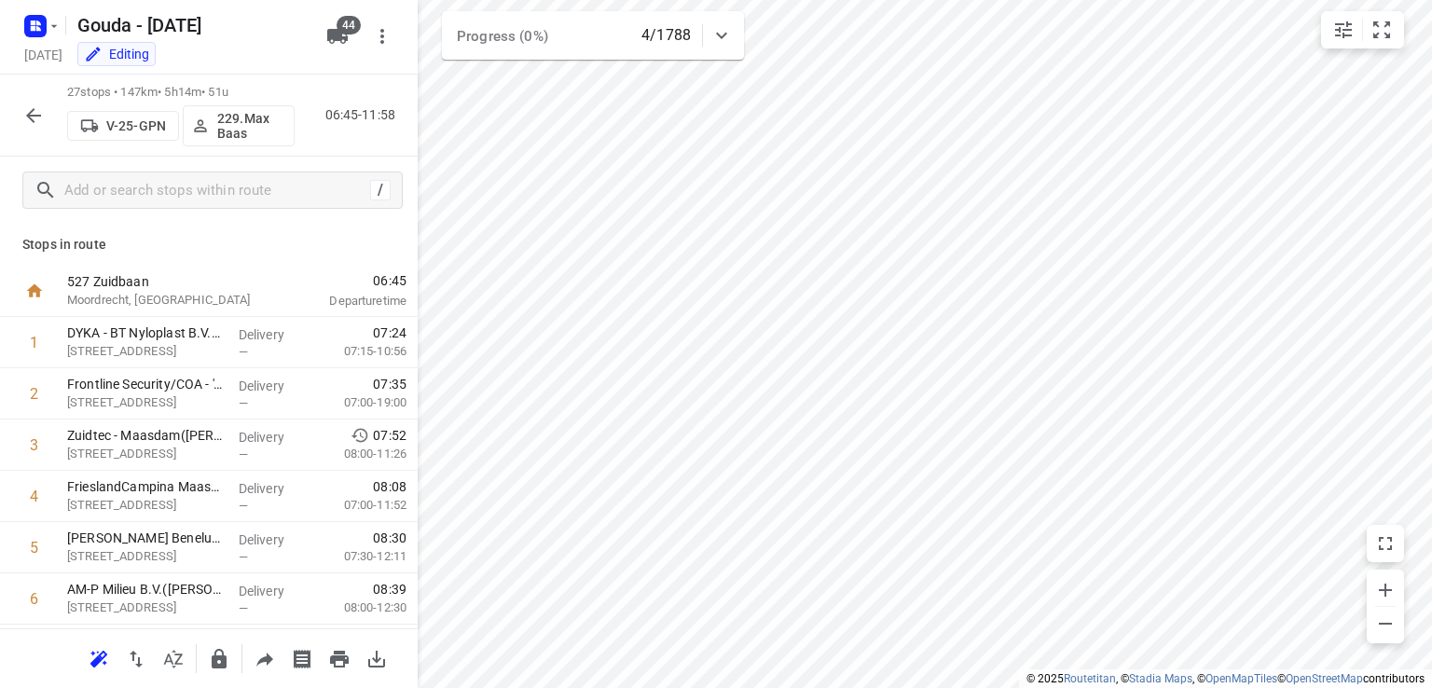
click at [23, 113] on icon "button" at bounding box center [33, 115] width 22 height 22
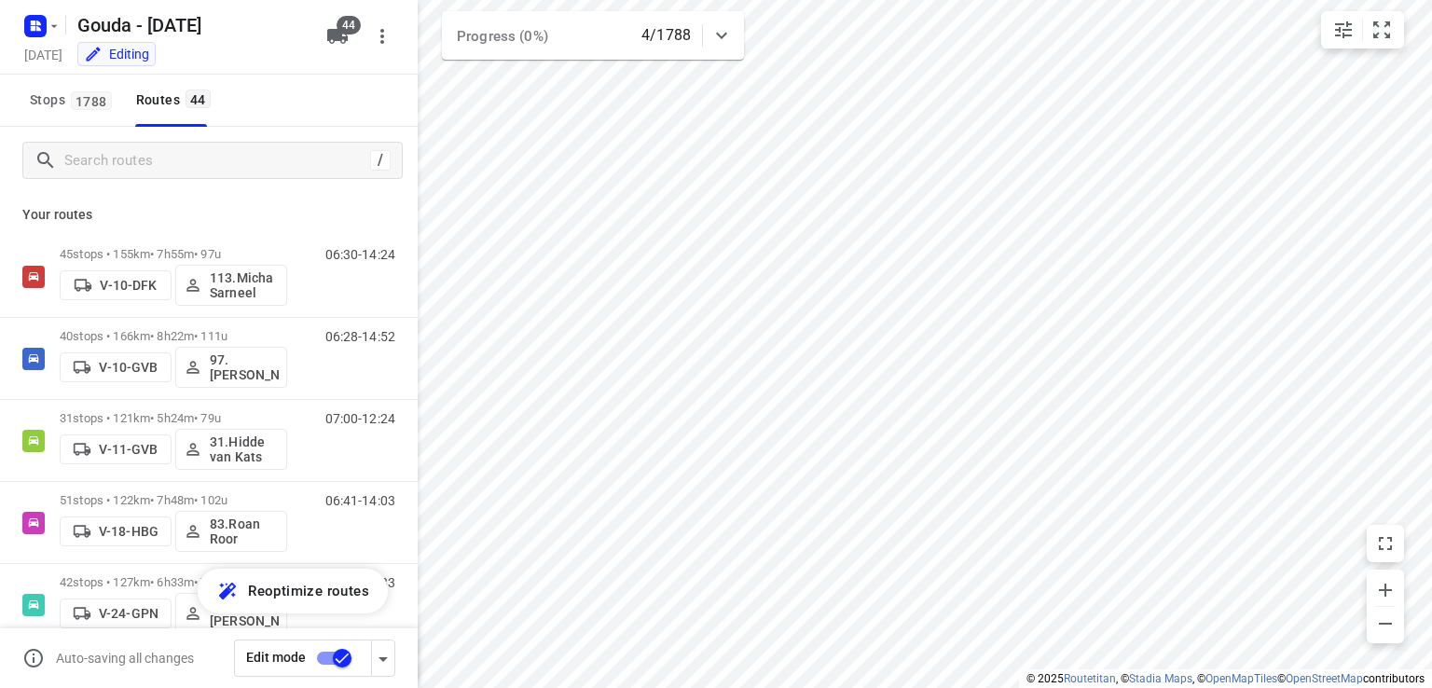
click at [117, 180] on div "/" at bounding box center [209, 160] width 418 height 67
click at [132, 161] on input "Search routes" at bounding box center [217, 160] width 304 height 29
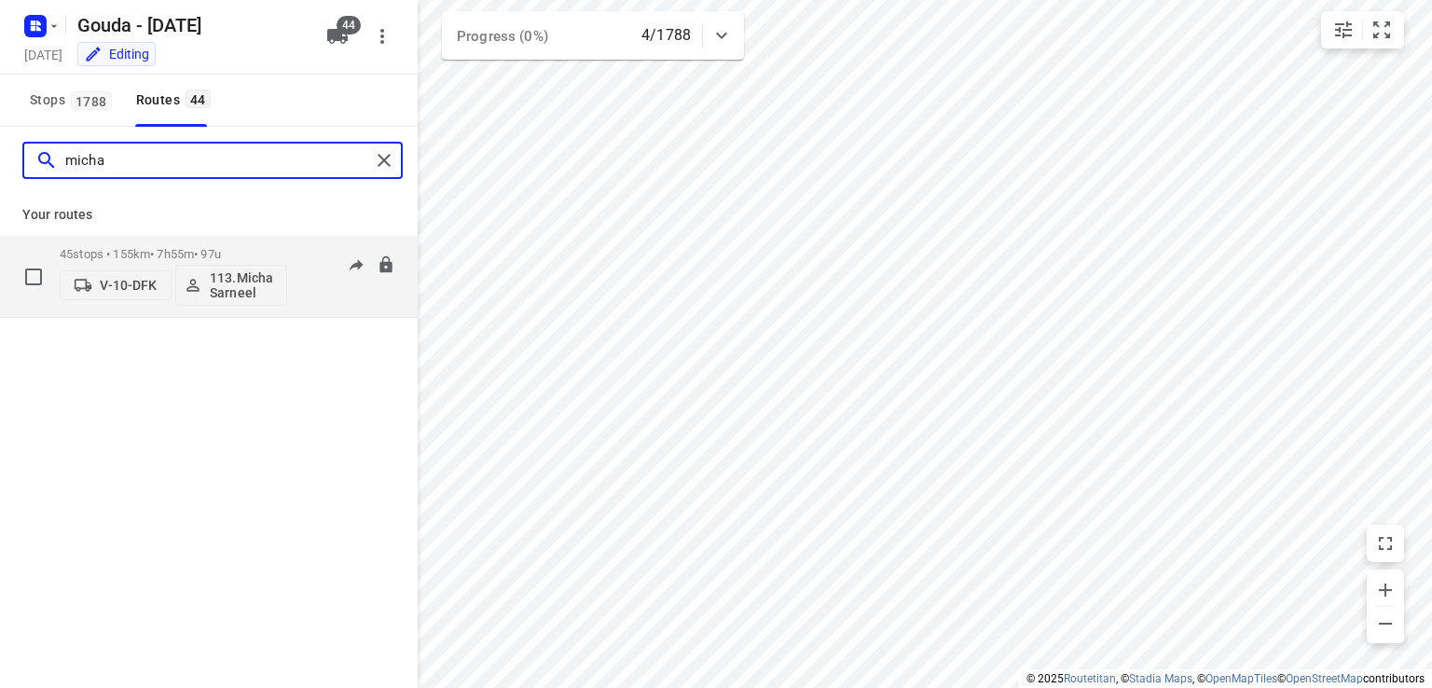
type input "micha"
click at [186, 255] on p "45 stops • 155km • 7h55m • 97u" at bounding box center [173, 254] width 227 height 14
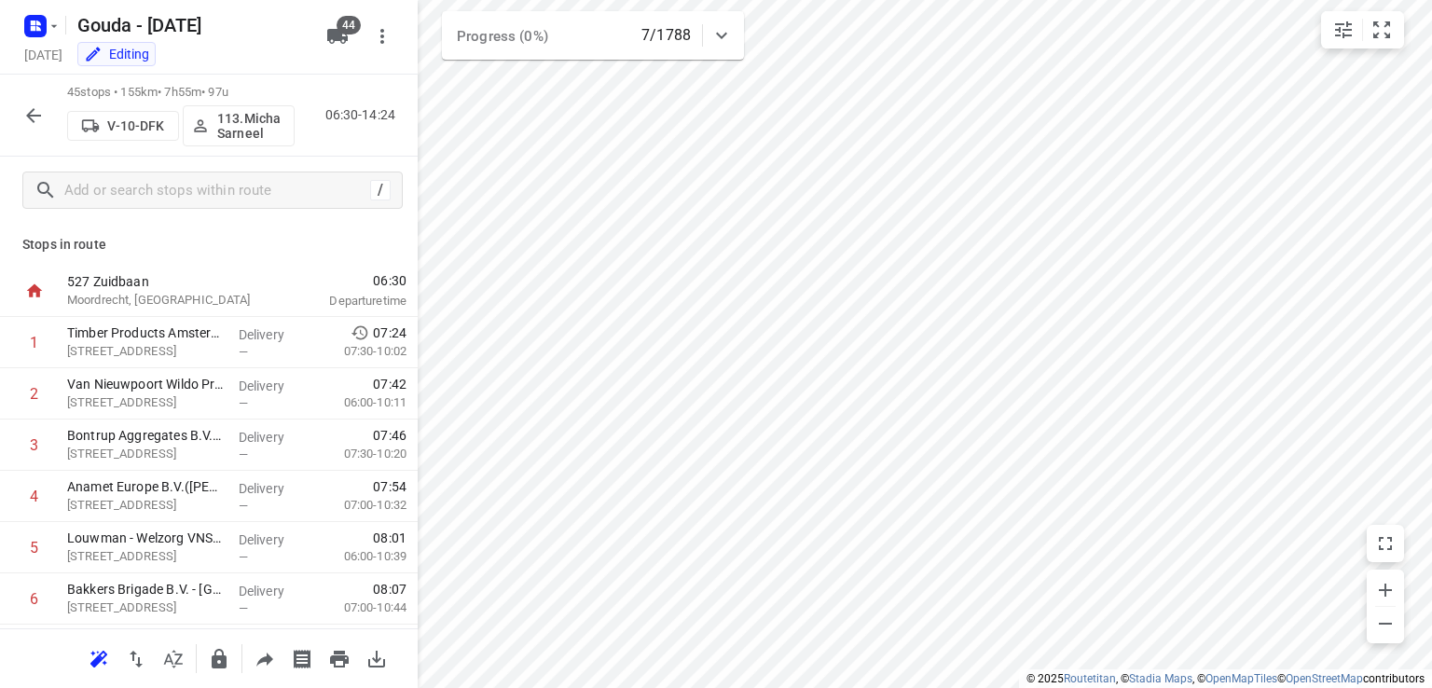
click at [41, 104] on icon "button" at bounding box center [33, 115] width 22 height 22
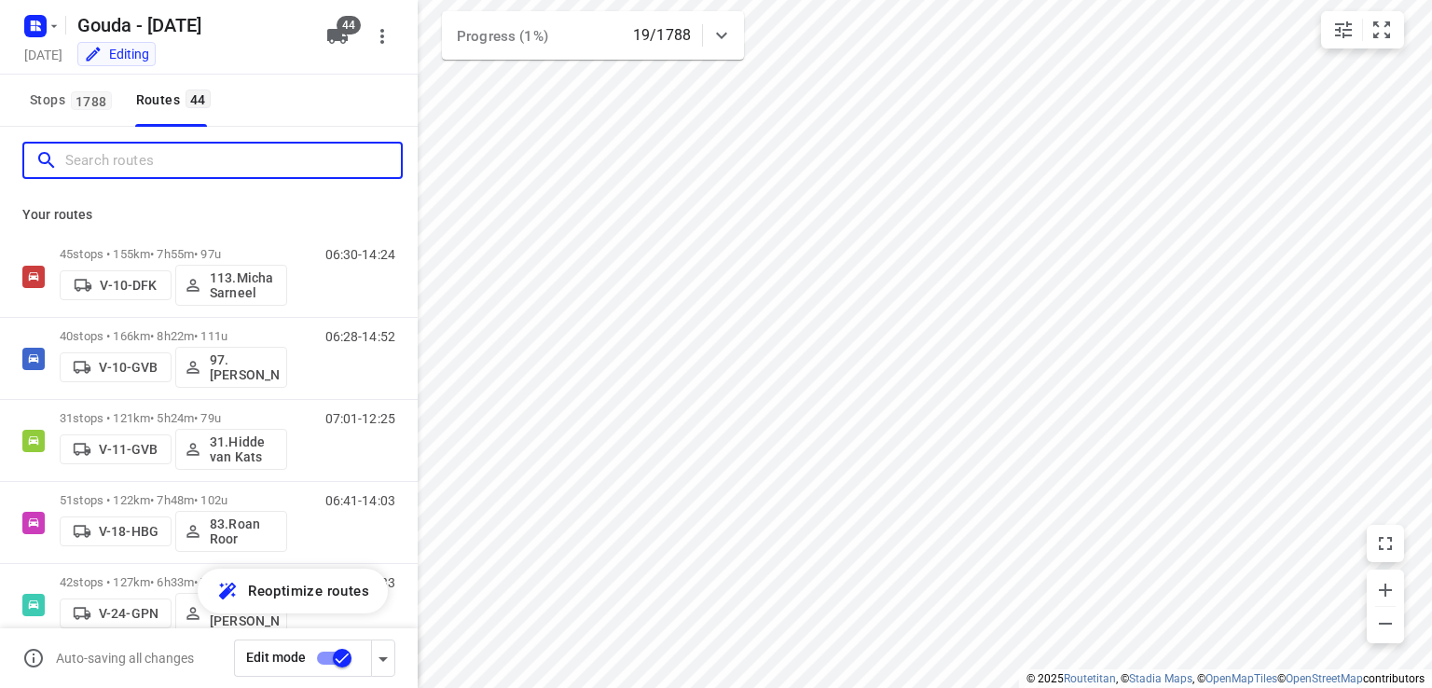
click at [153, 169] on input "Search routes" at bounding box center [233, 160] width 336 height 29
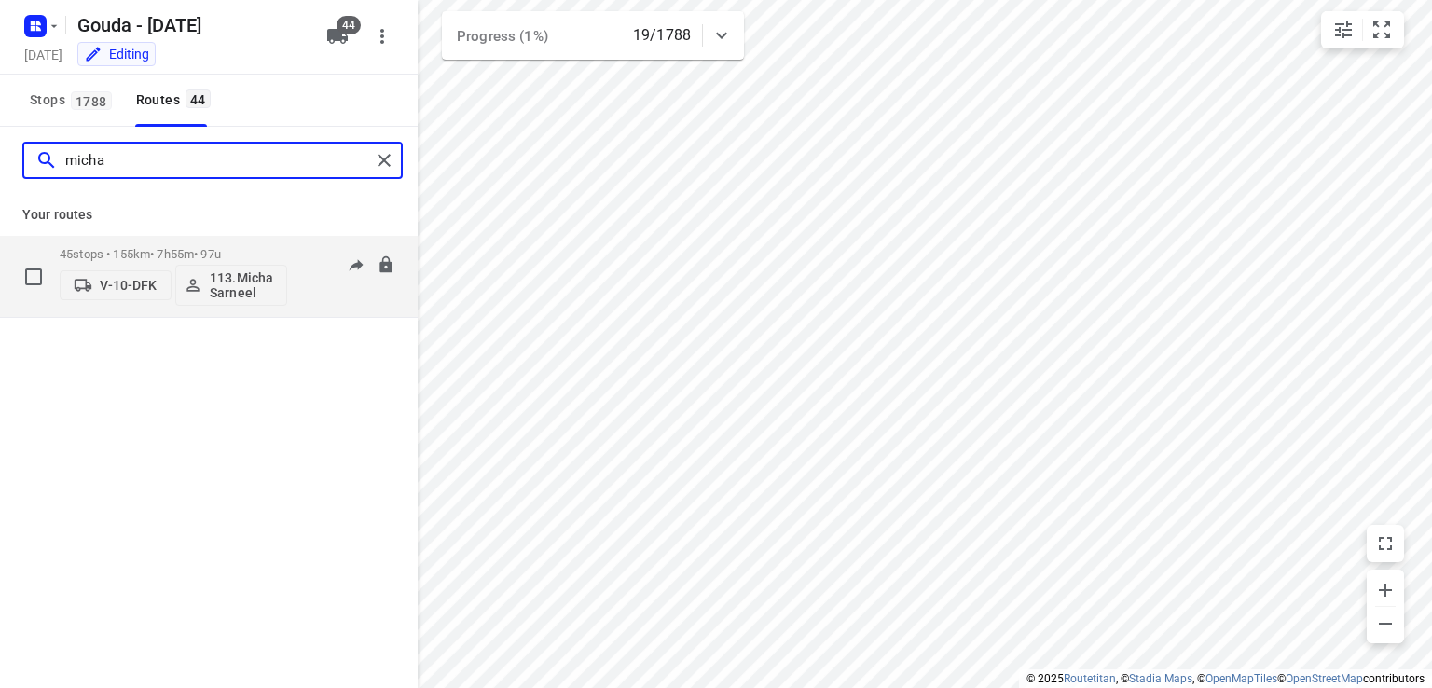
type input "micha"
click at [157, 241] on div "45 stops • 155km • 7h55m • 97u V-10-DFK 113.[PERSON_NAME]" at bounding box center [173, 276] width 227 height 77
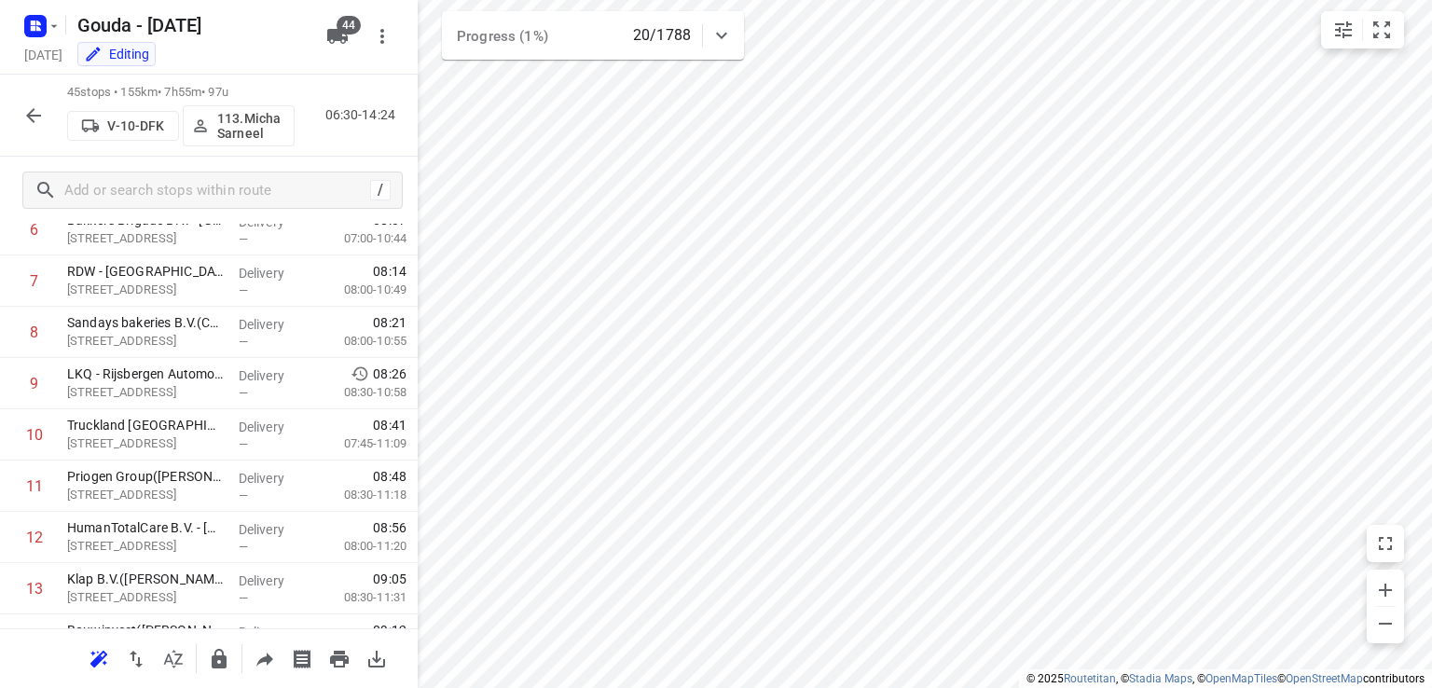
scroll to position [183, 0]
